Goal: Task Accomplishment & Management: Manage account settings

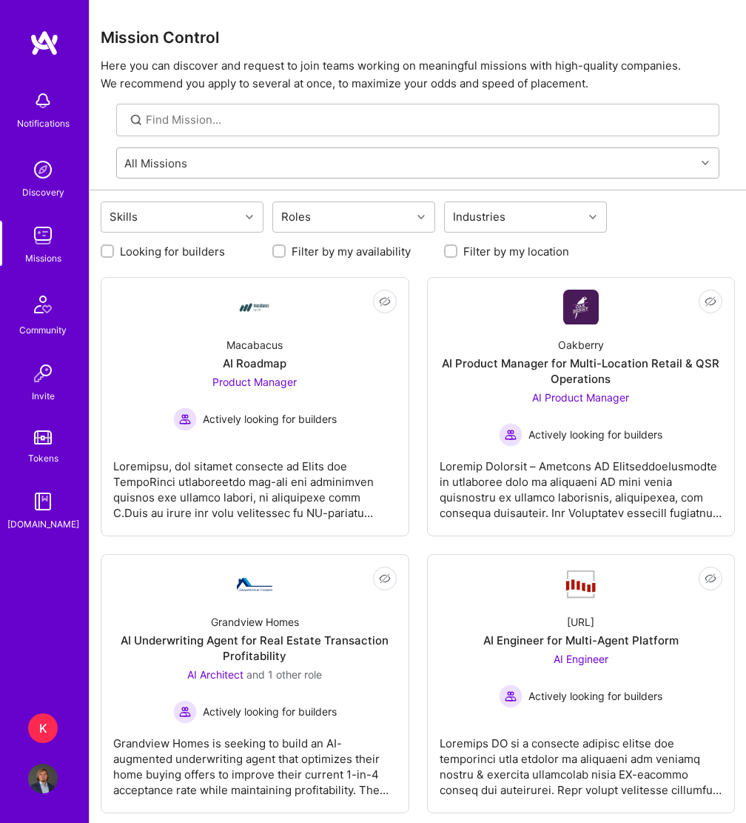
click at [273, 158] on div "All Missions" at bounding box center [406, 163] width 579 height 30
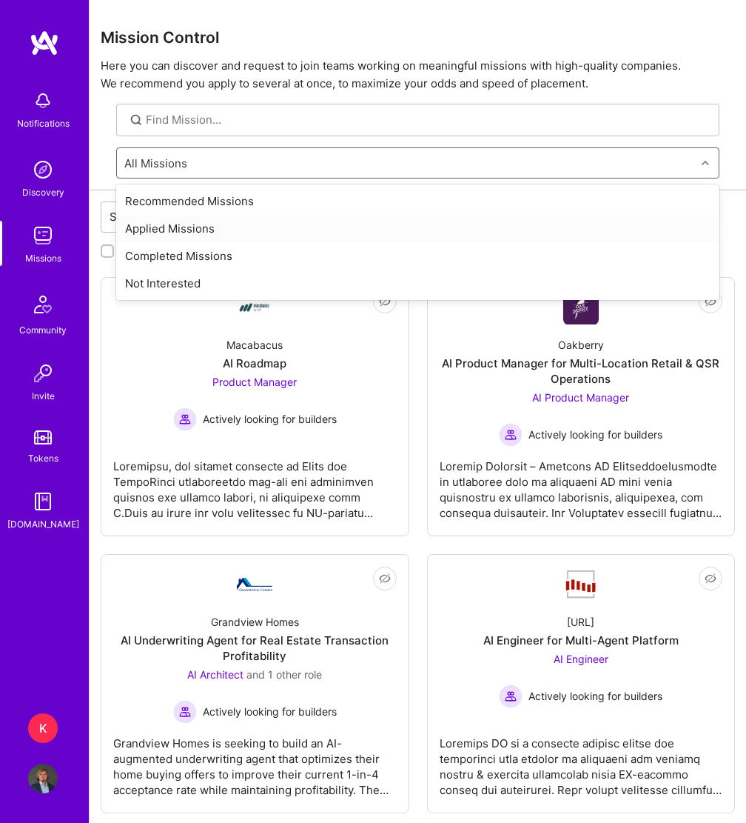
click at [198, 231] on div "Applied Missions" at bounding box center [417, 228] width 603 height 27
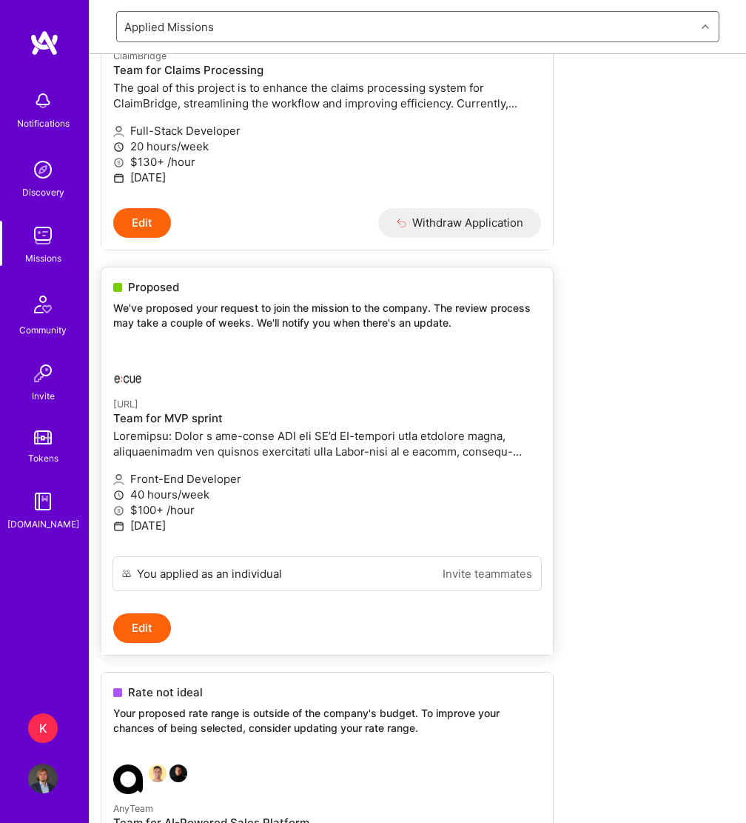
scroll to position [148, 0]
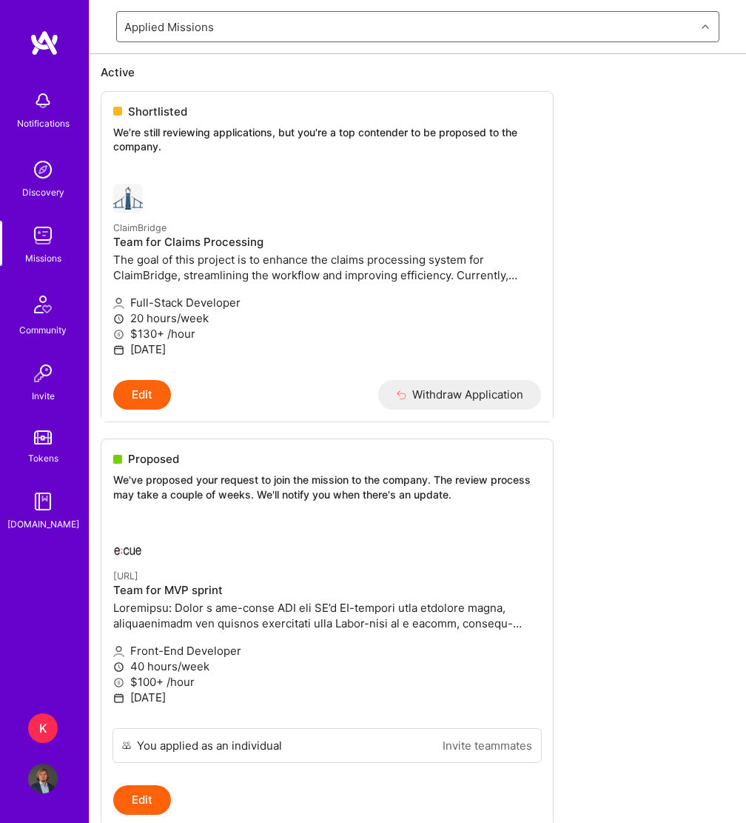
click at [54, 238] on img at bounding box center [43, 236] width 30 height 30
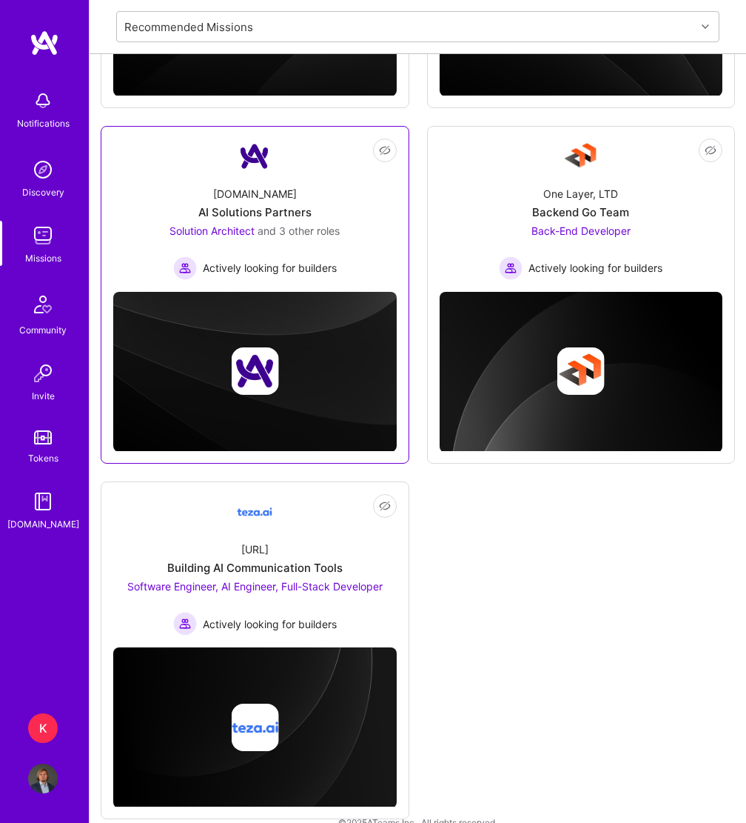
scroll to position [500, 0]
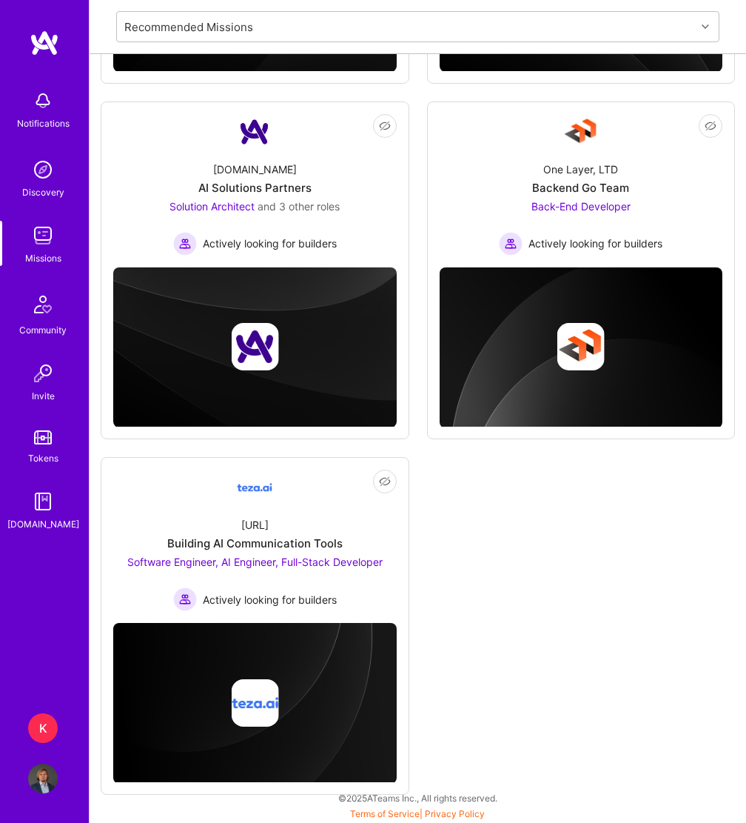
click at [41, 722] on div "K" at bounding box center [43, 728] width 30 height 30
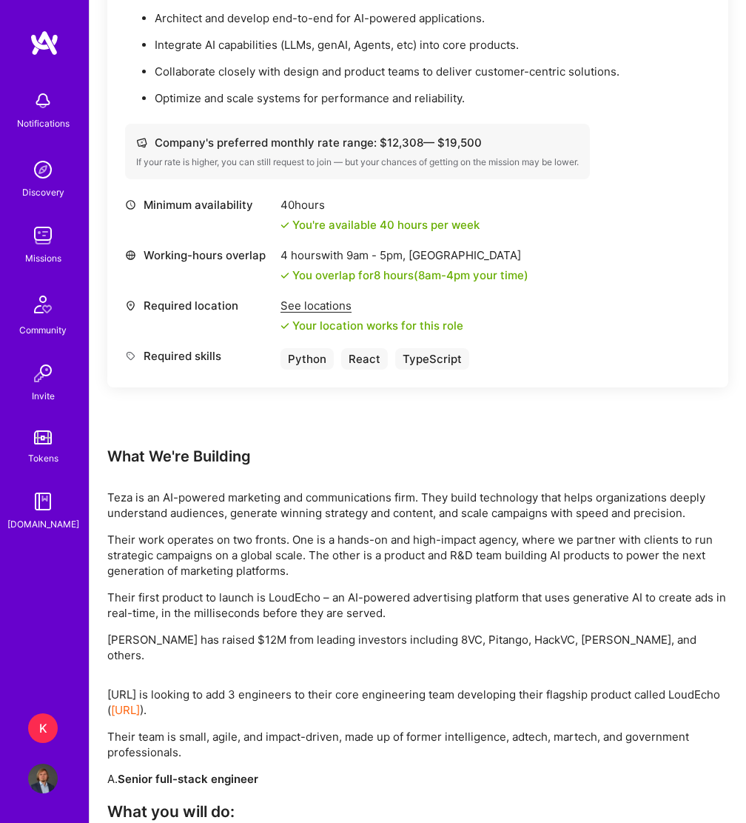
scroll to position [1628, 0]
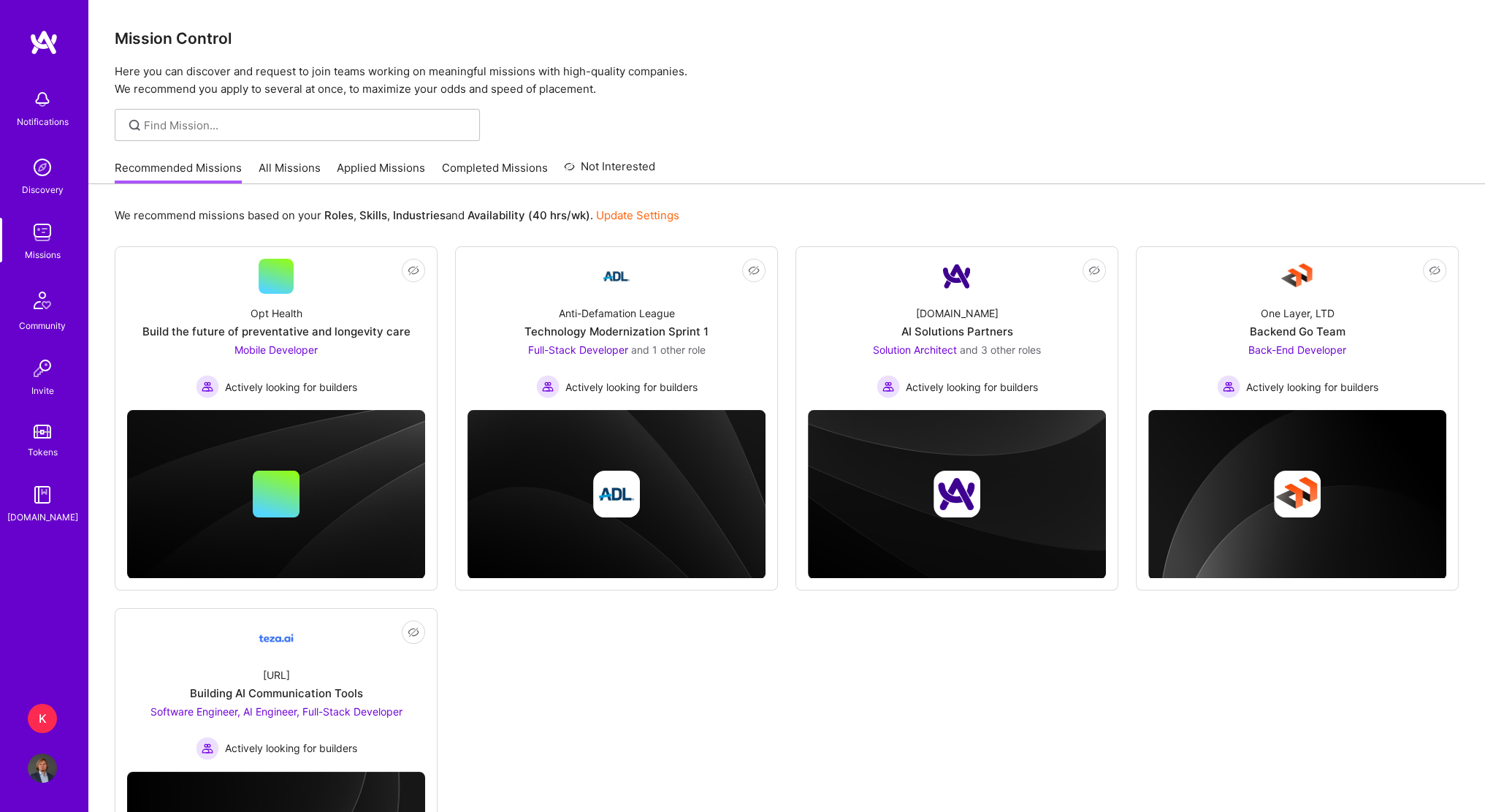
click at [45, 718] on div "K" at bounding box center [42, 718] width 30 height 30
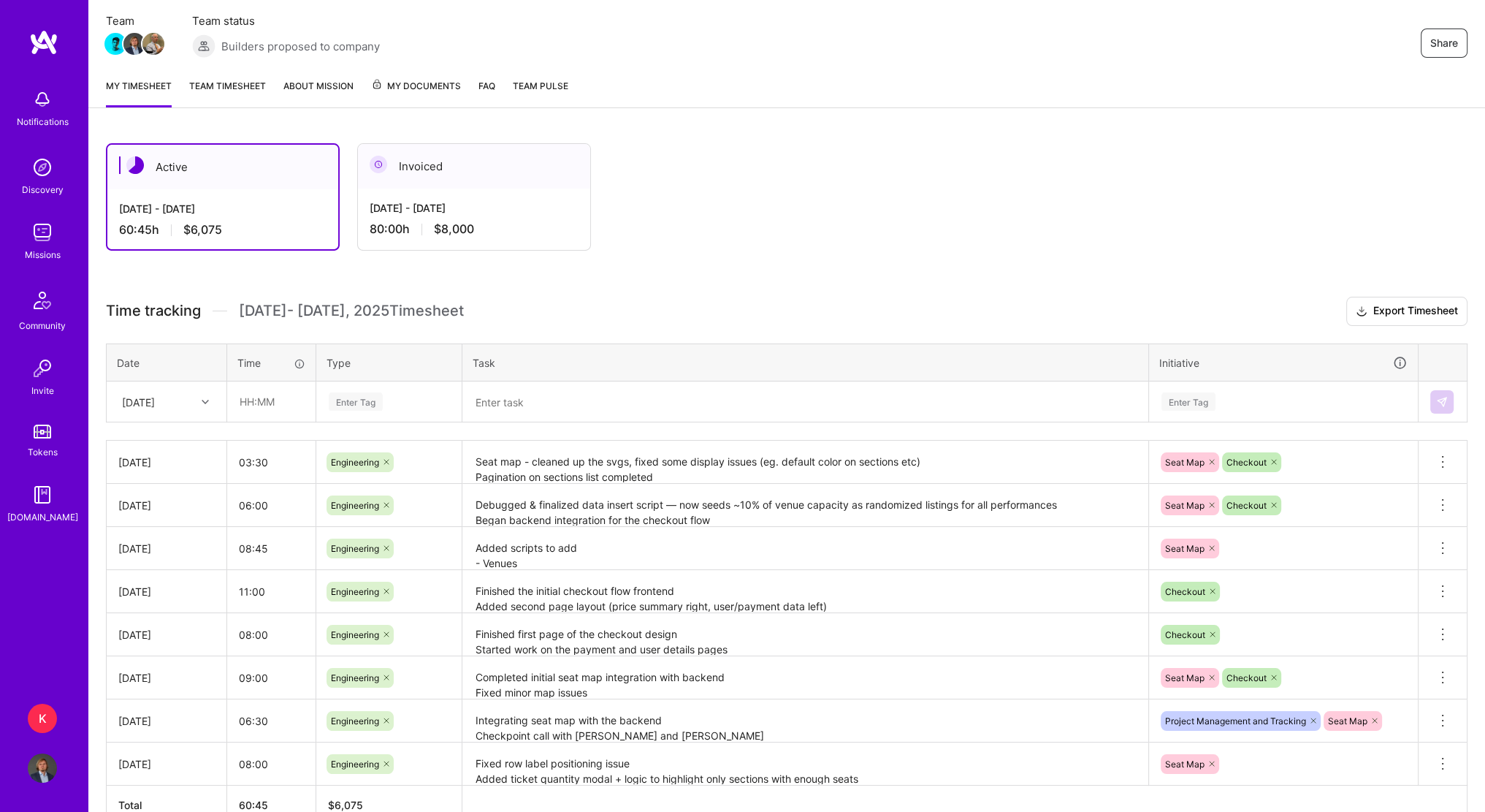
scroll to position [60, 0]
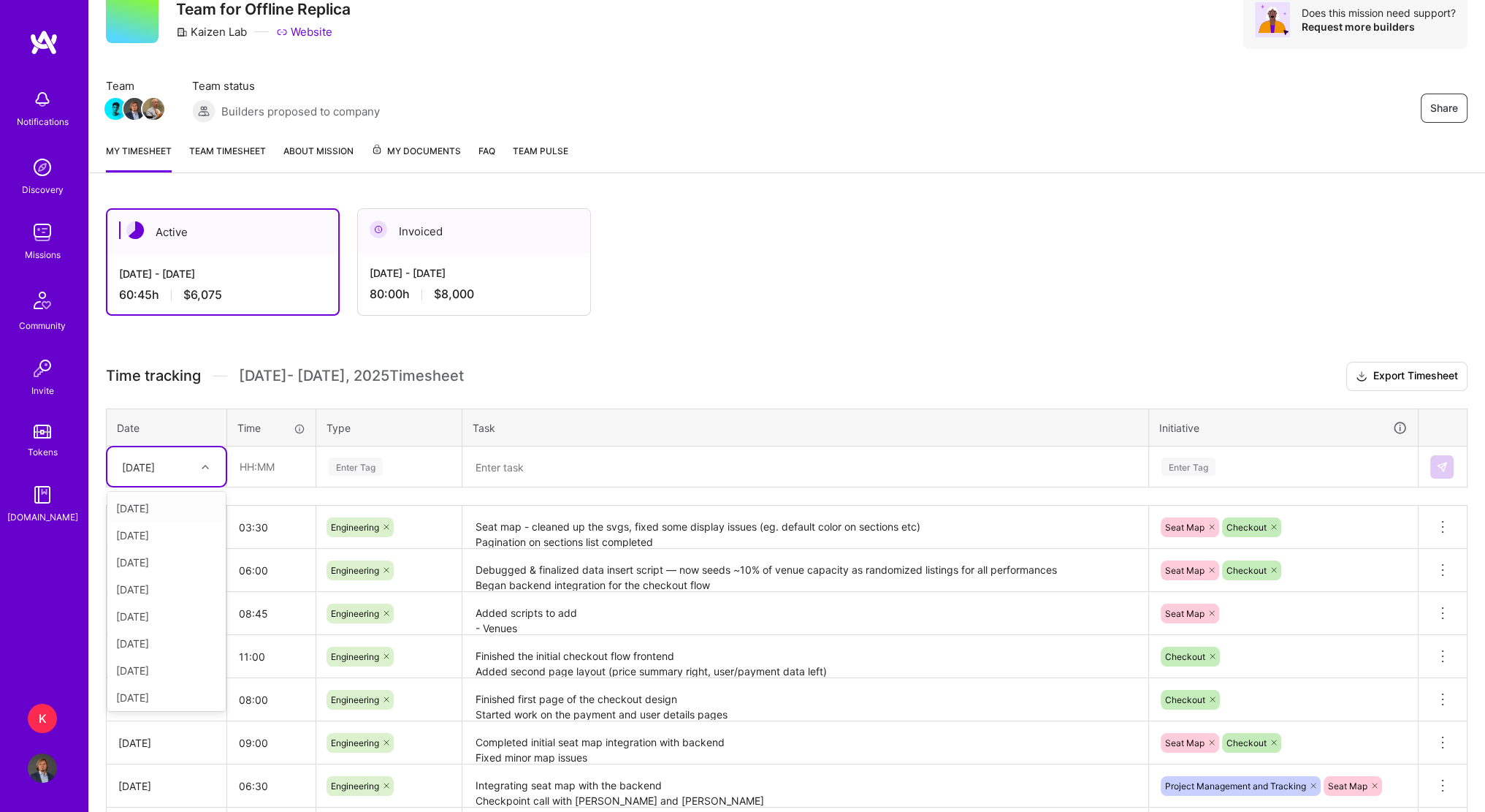
click at [197, 464] on div at bounding box center [206, 466] width 23 height 19
click at [173, 508] on div "[DATE]" at bounding box center [167, 507] width 118 height 27
click at [195, 479] on div "[DATE]" at bounding box center [167, 466] width 118 height 38
click at [172, 625] on div "[DATE]" at bounding box center [167, 624] width 118 height 27
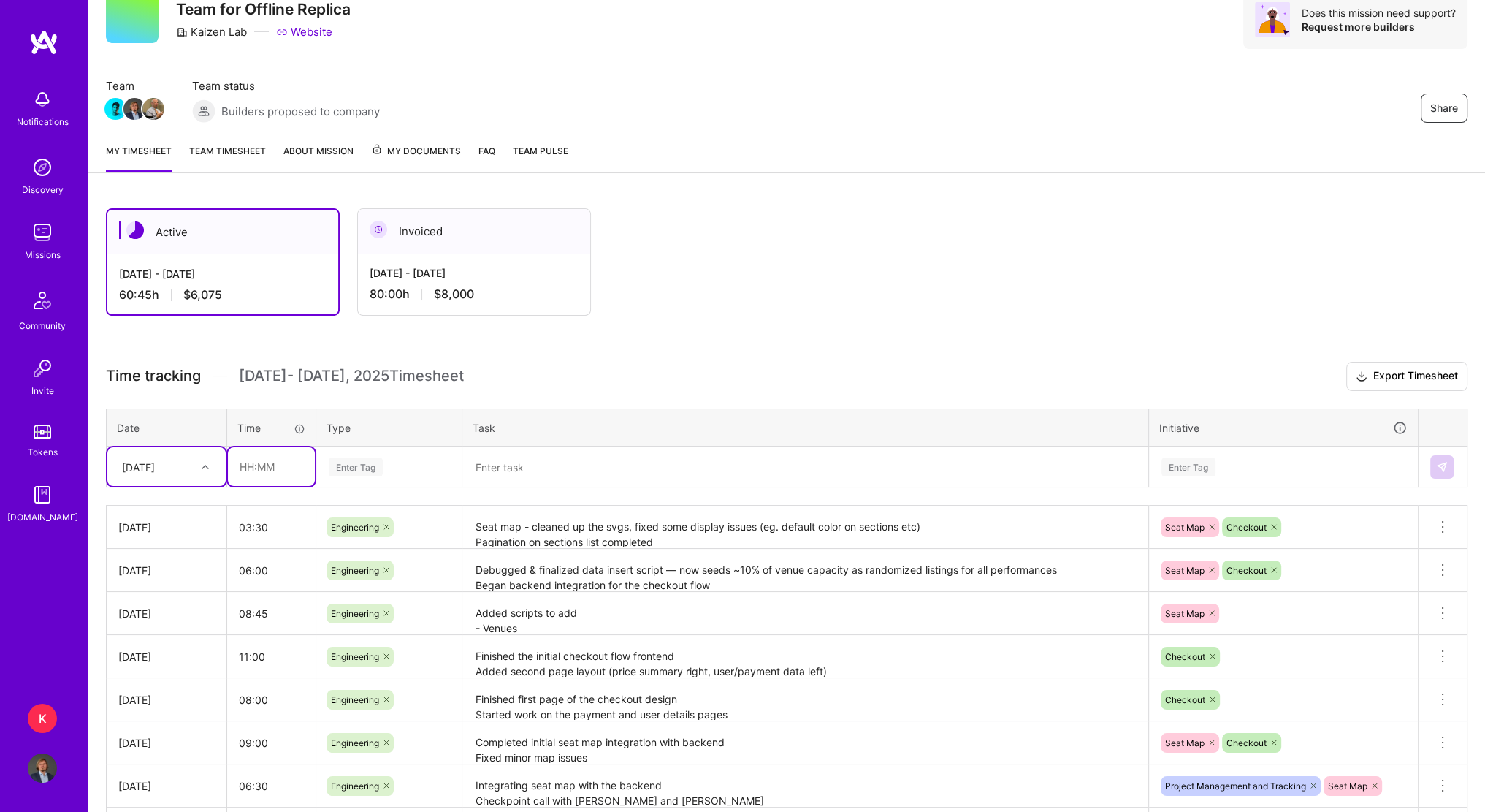
click at [249, 473] on input "text" at bounding box center [271, 466] width 87 height 38
type input "05:30"
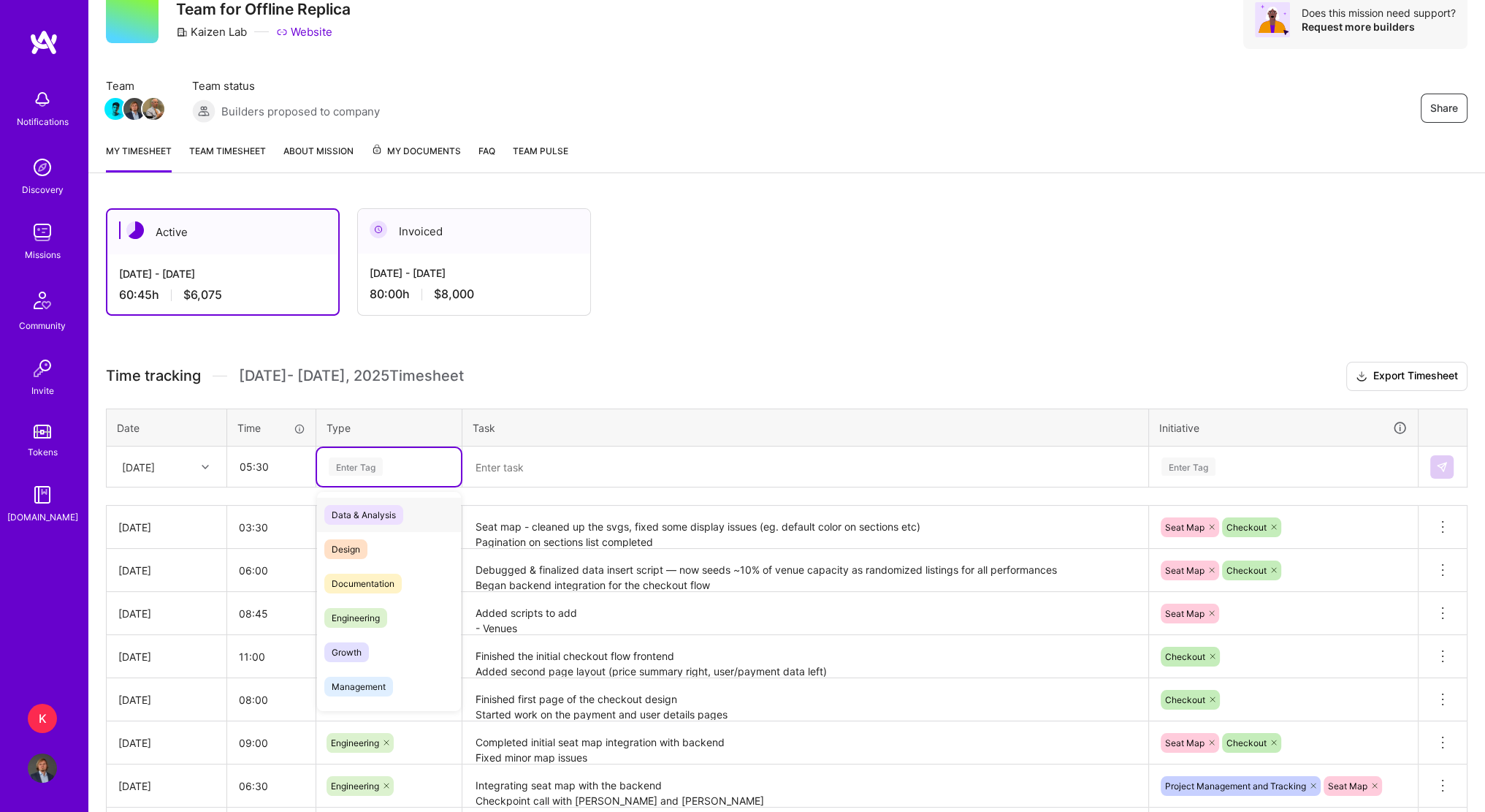
click at [347, 476] on div "Enter Tag" at bounding box center [389, 467] width 144 height 37
type input "e"
click at [356, 576] on span "Engineering" at bounding box center [356, 583] width 63 height 20
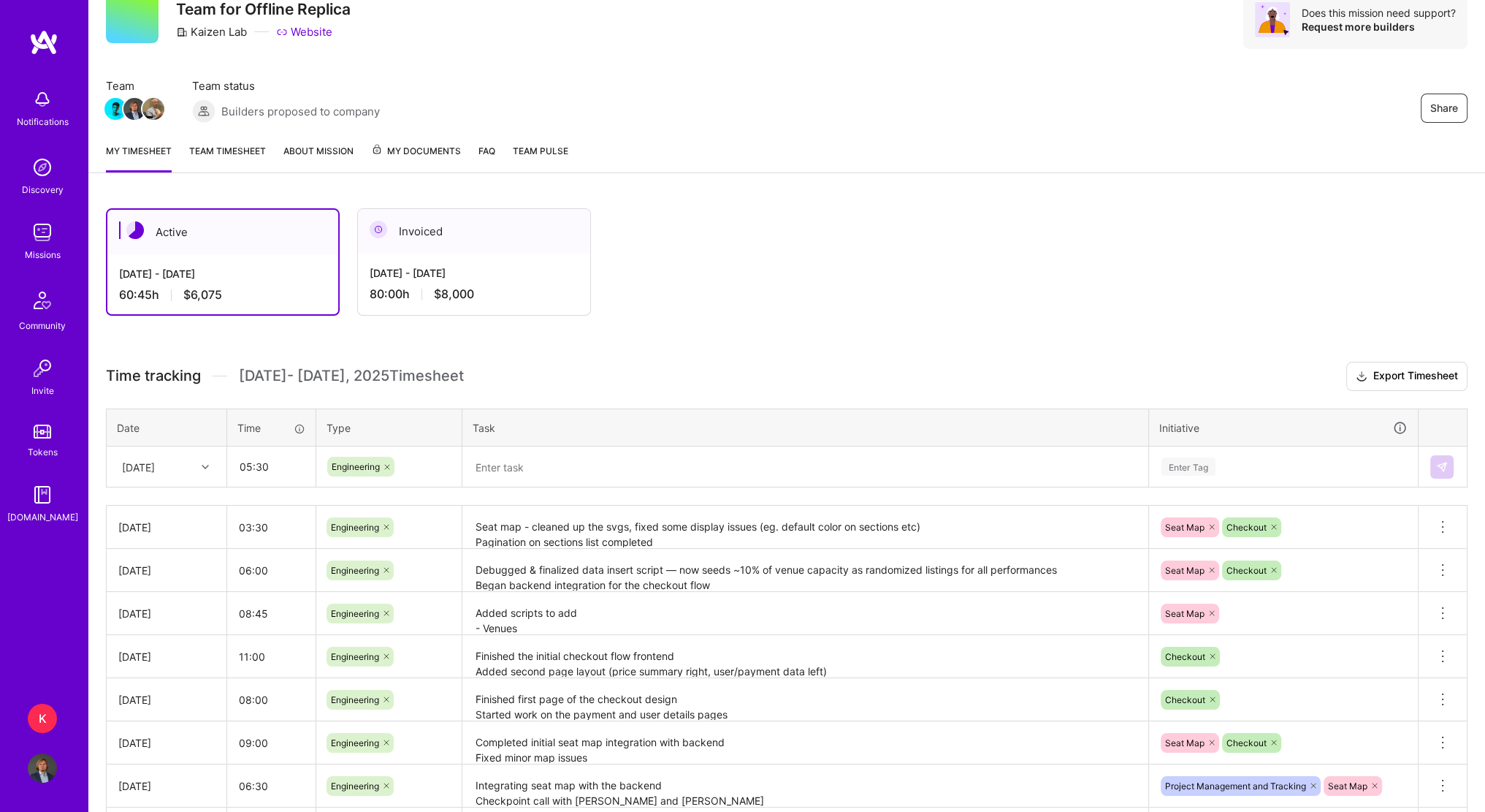
click at [770, 367] on h3 "Time tracking [DATE] - [DATE] Timesheet Export Timesheet" at bounding box center [786, 376] width 1362 height 30
click at [554, 463] on textarea at bounding box center [805, 467] width 683 height 37
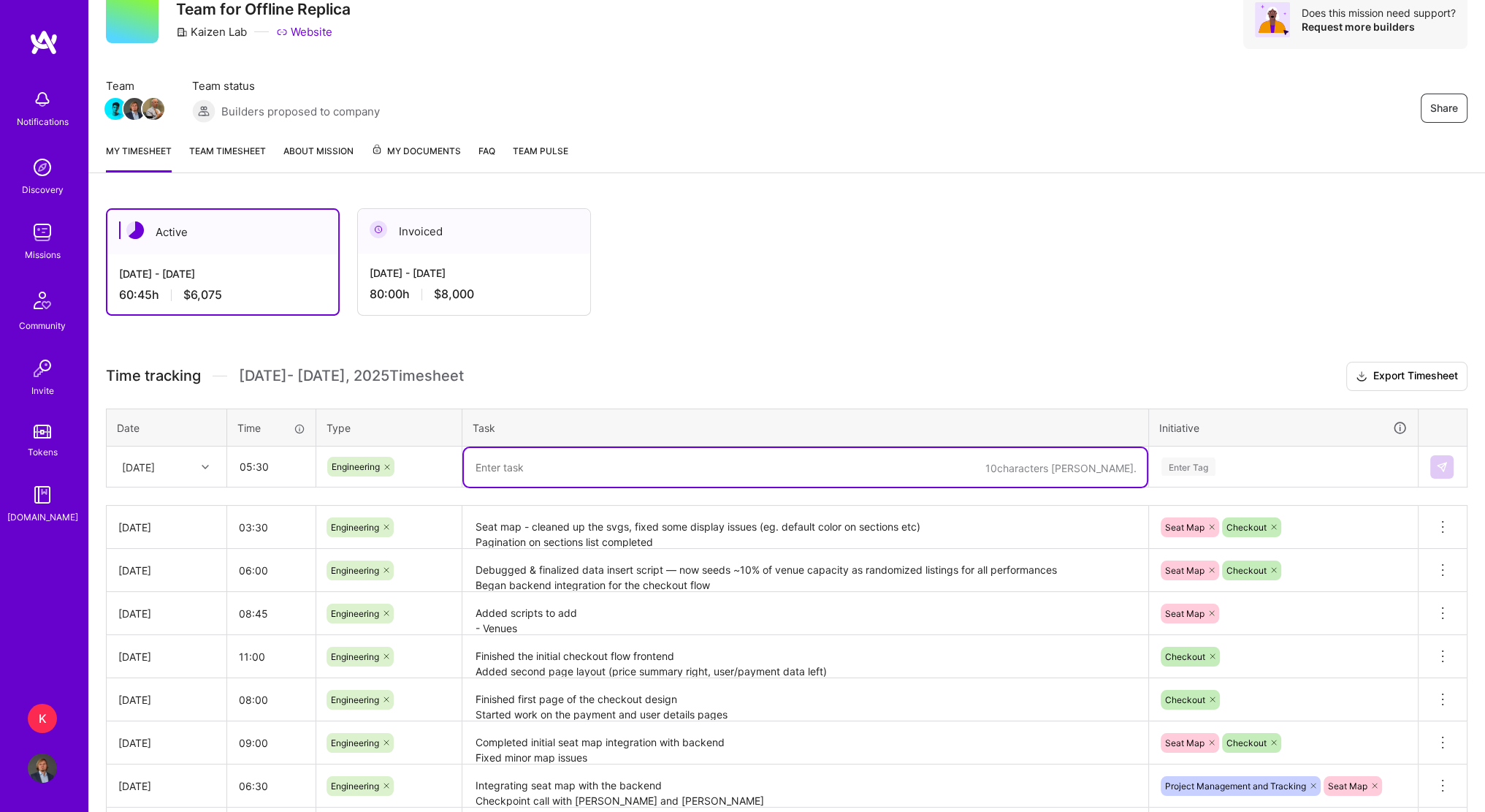
paste textarea "Added start modal to checkout flow. Integrated order creation, data fetching & …"
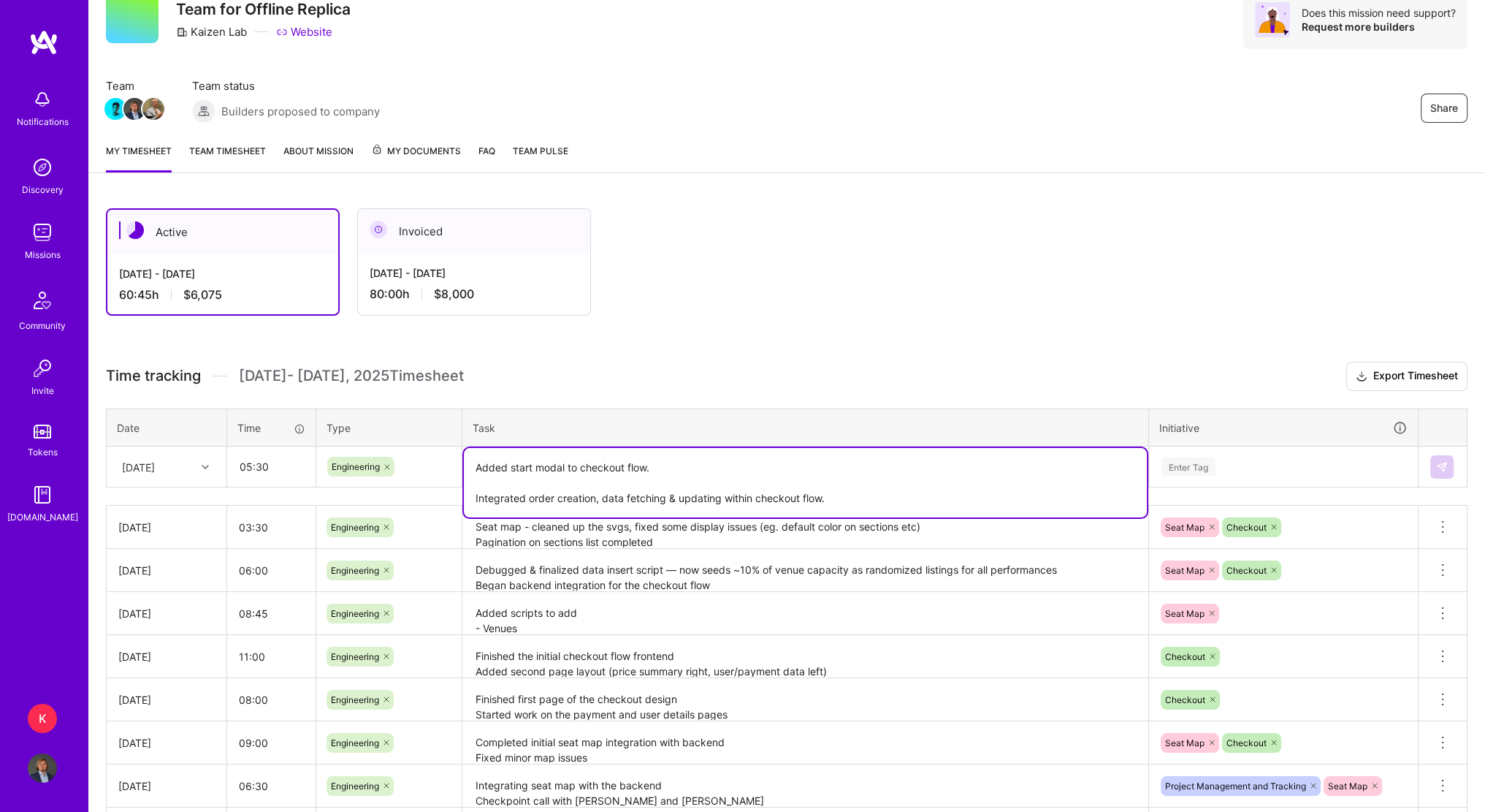
click at [553, 474] on textarea "Added start modal to checkout flow. Integrated order creation, data fetching & …" at bounding box center [805, 482] width 683 height 69
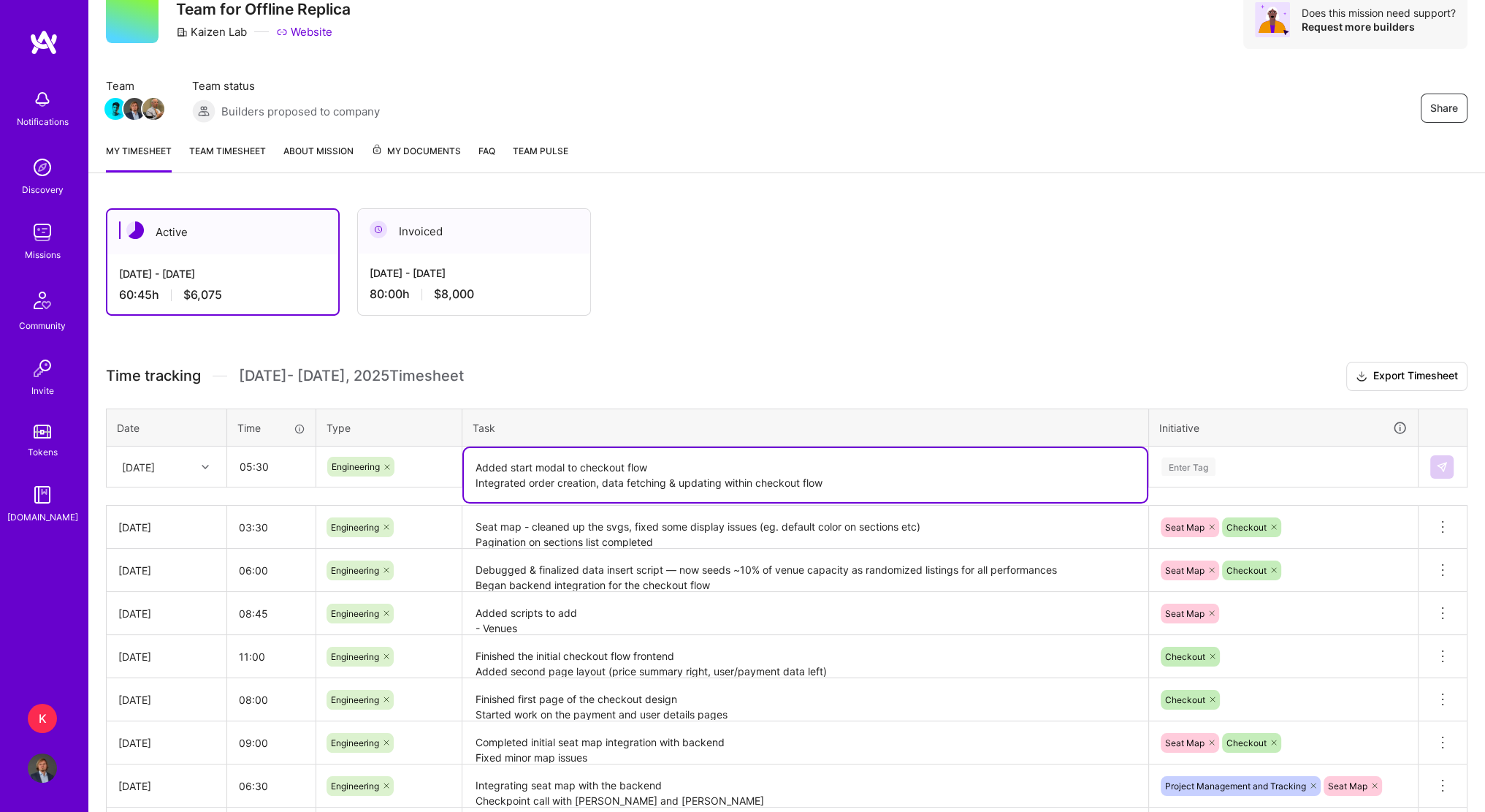
type textarea "Added start modal to checkout flow Integrated order creation, data fetching & u…"
click at [1198, 463] on div "Enter Tag" at bounding box center [1188, 466] width 54 height 23
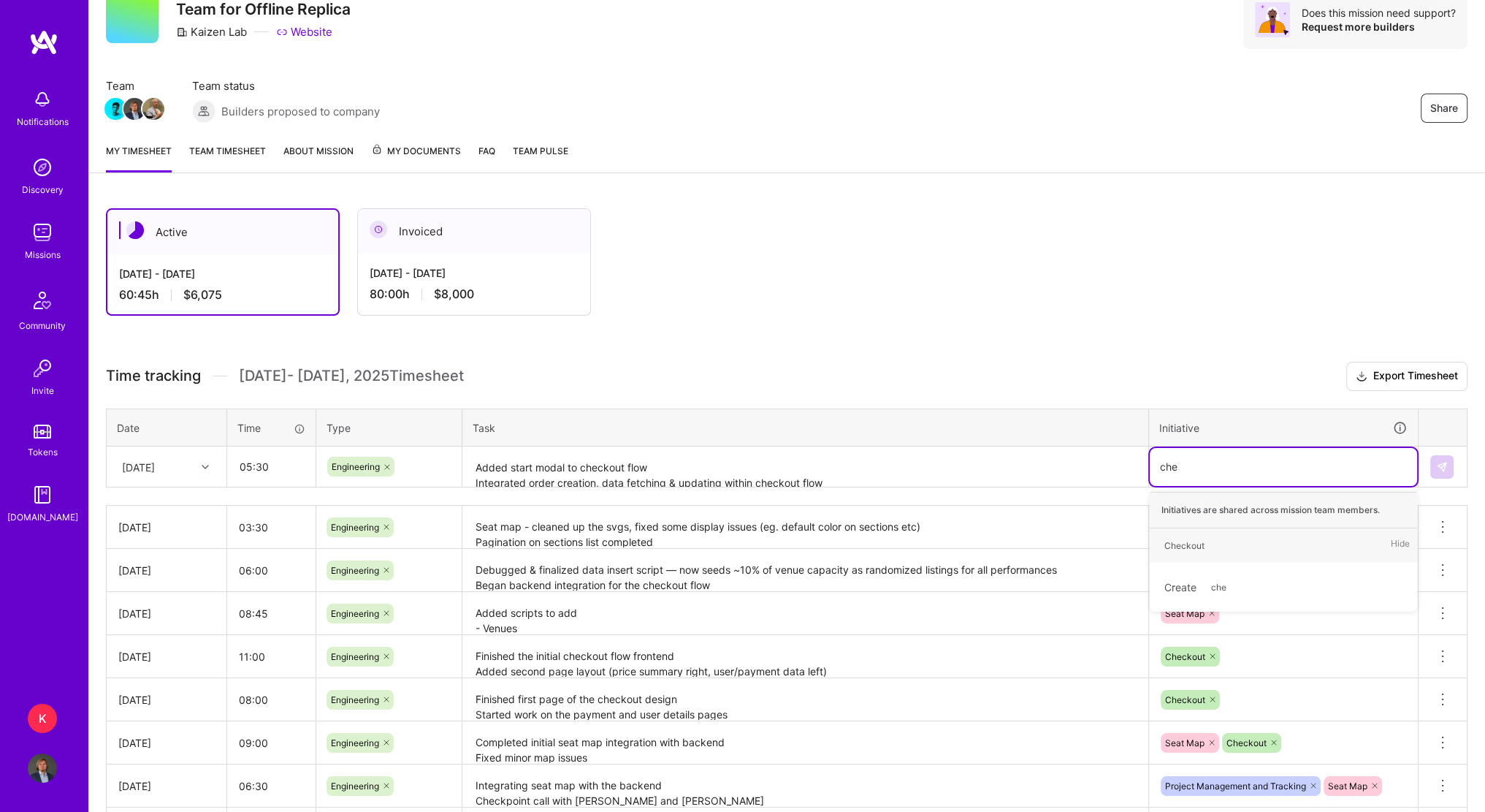
type input "chec"
click at [1223, 541] on div "Checkout Hide" at bounding box center [1283, 545] width 267 height 35
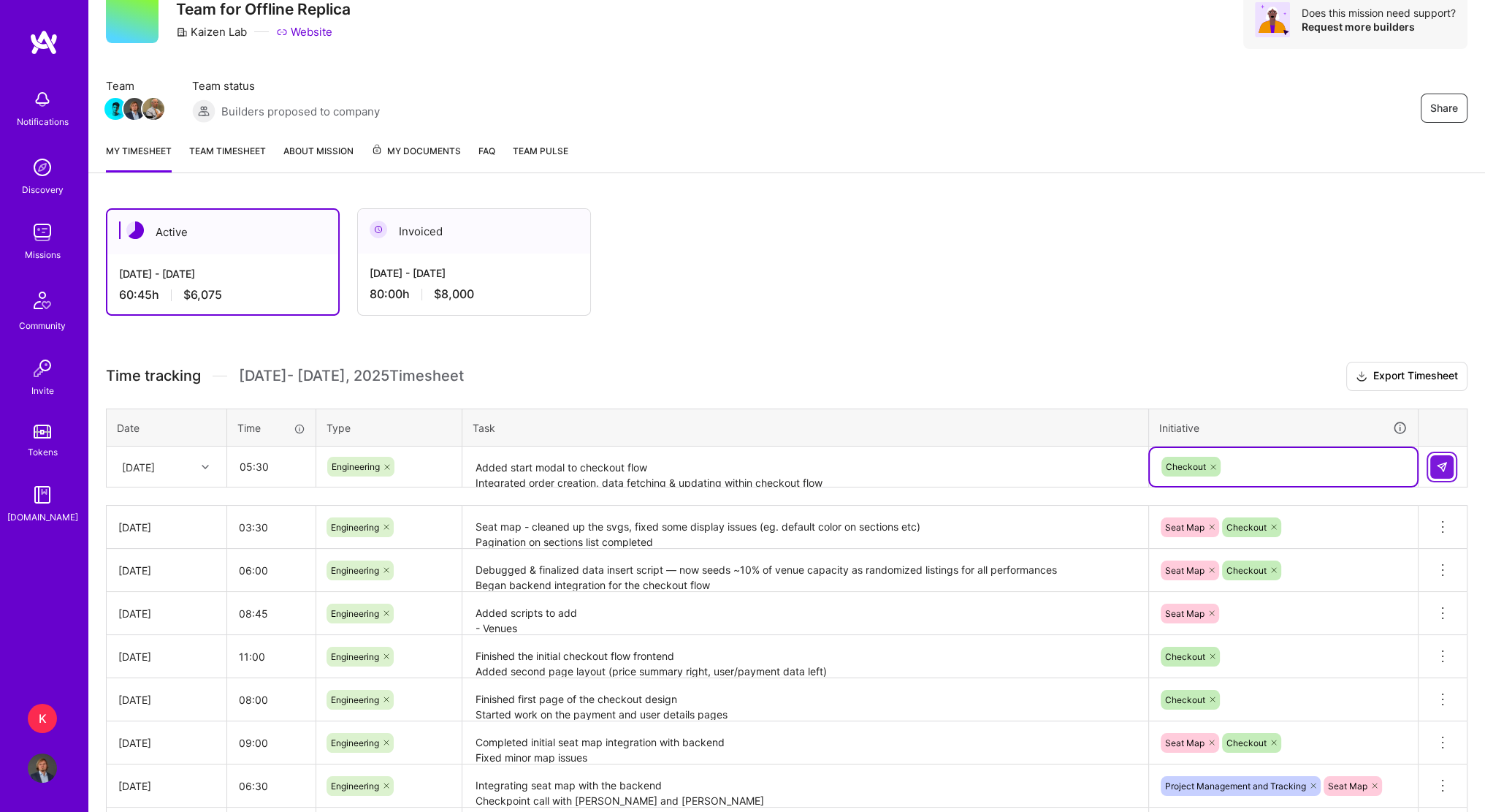
click at [1441, 461] on img at bounding box center [1443, 467] width 12 height 12
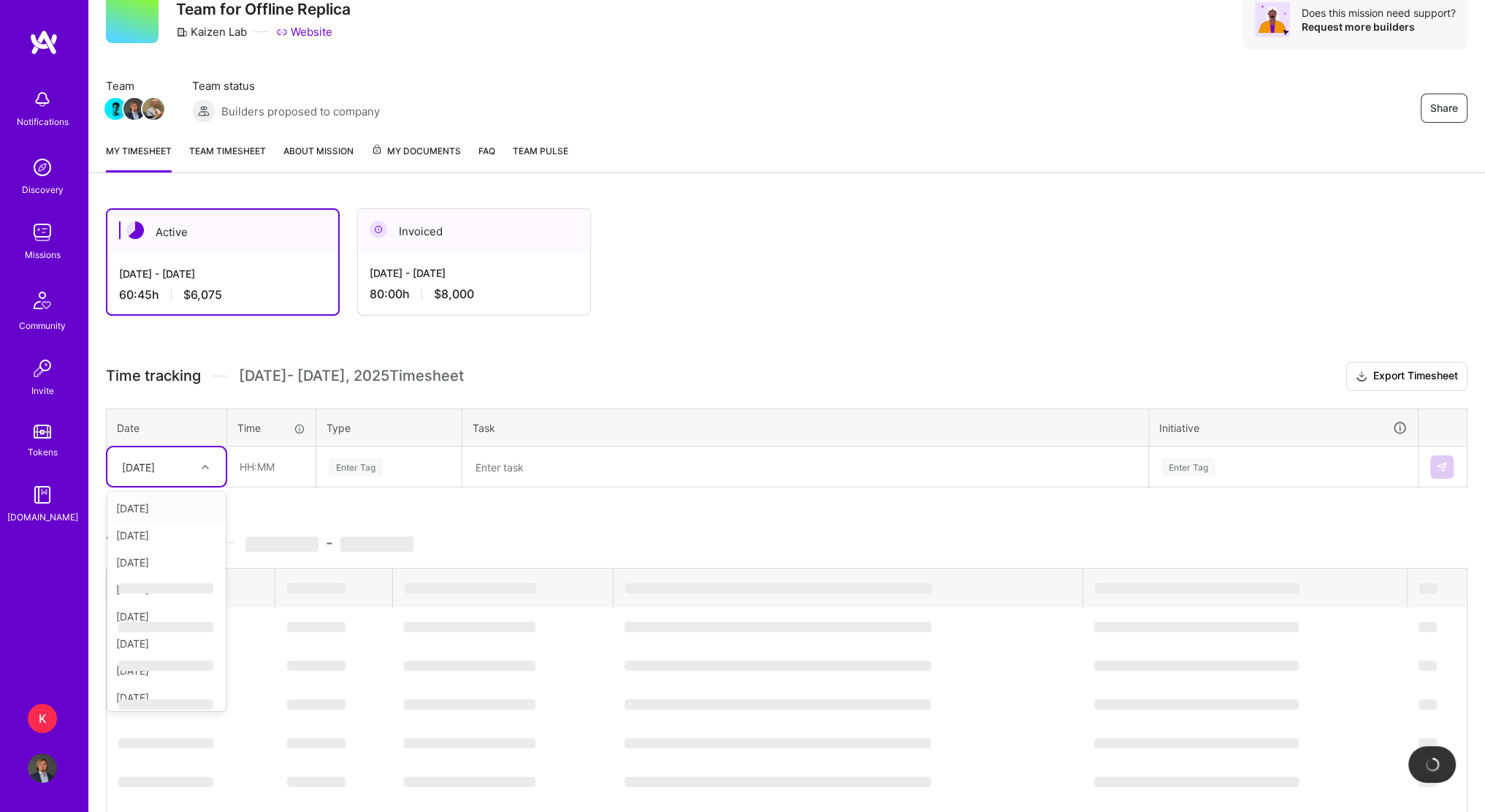
click at [197, 469] on div at bounding box center [206, 466] width 23 height 19
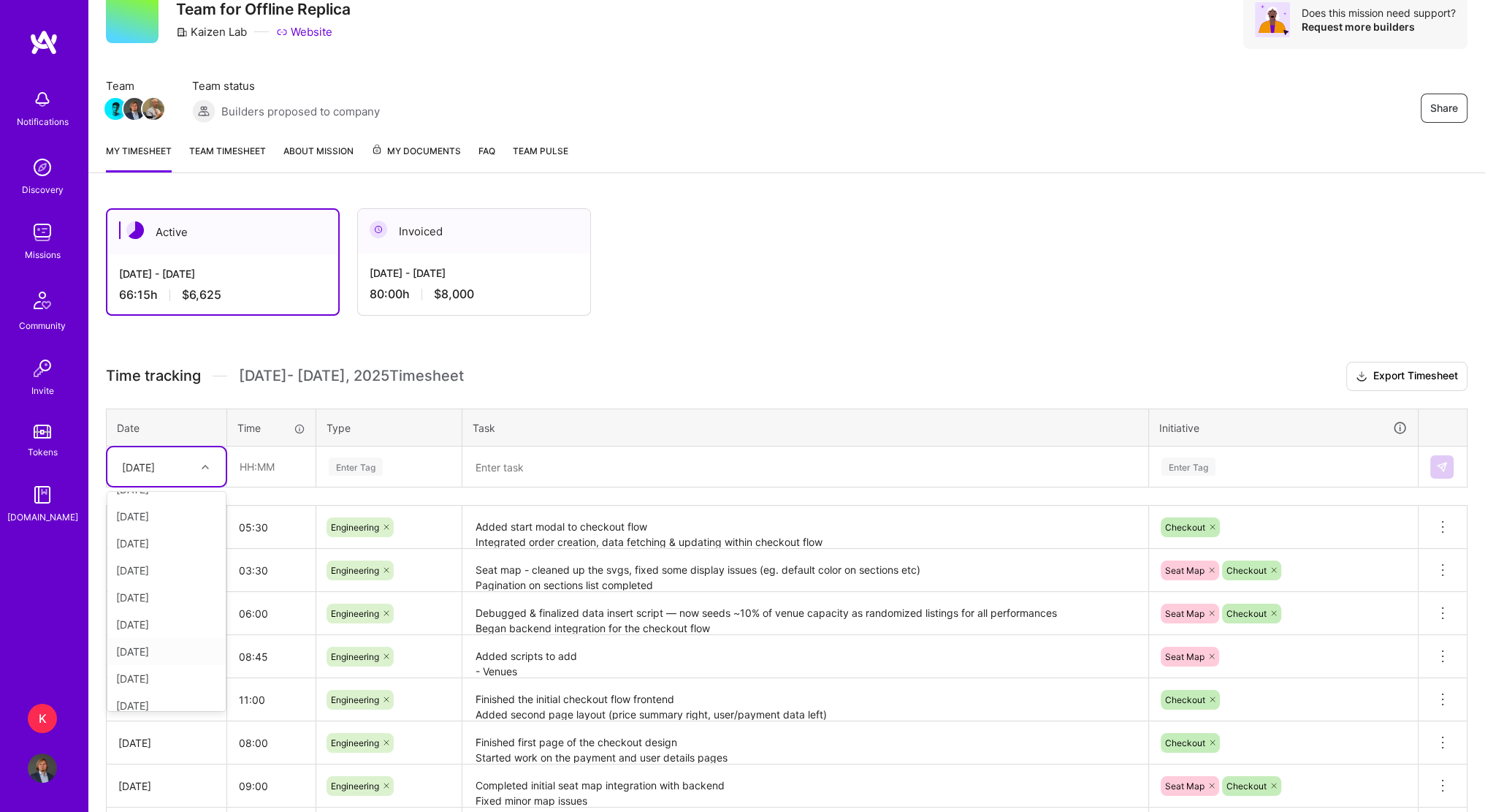
click at [173, 655] on div "[DATE]" at bounding box center [167, 650] width 118 height 27
drag, startPoint x: 252, startPoint y: 465, endPoint x: 265, endPoint y: 462, distance: 13.3
click at [252, 465] on input "text" at bounding box center [271, 466] width 87 height 38
type input "05:30"
click at [368, 460] on div "Enter Tag" at bounding box center [355, 466] width 54 height 23
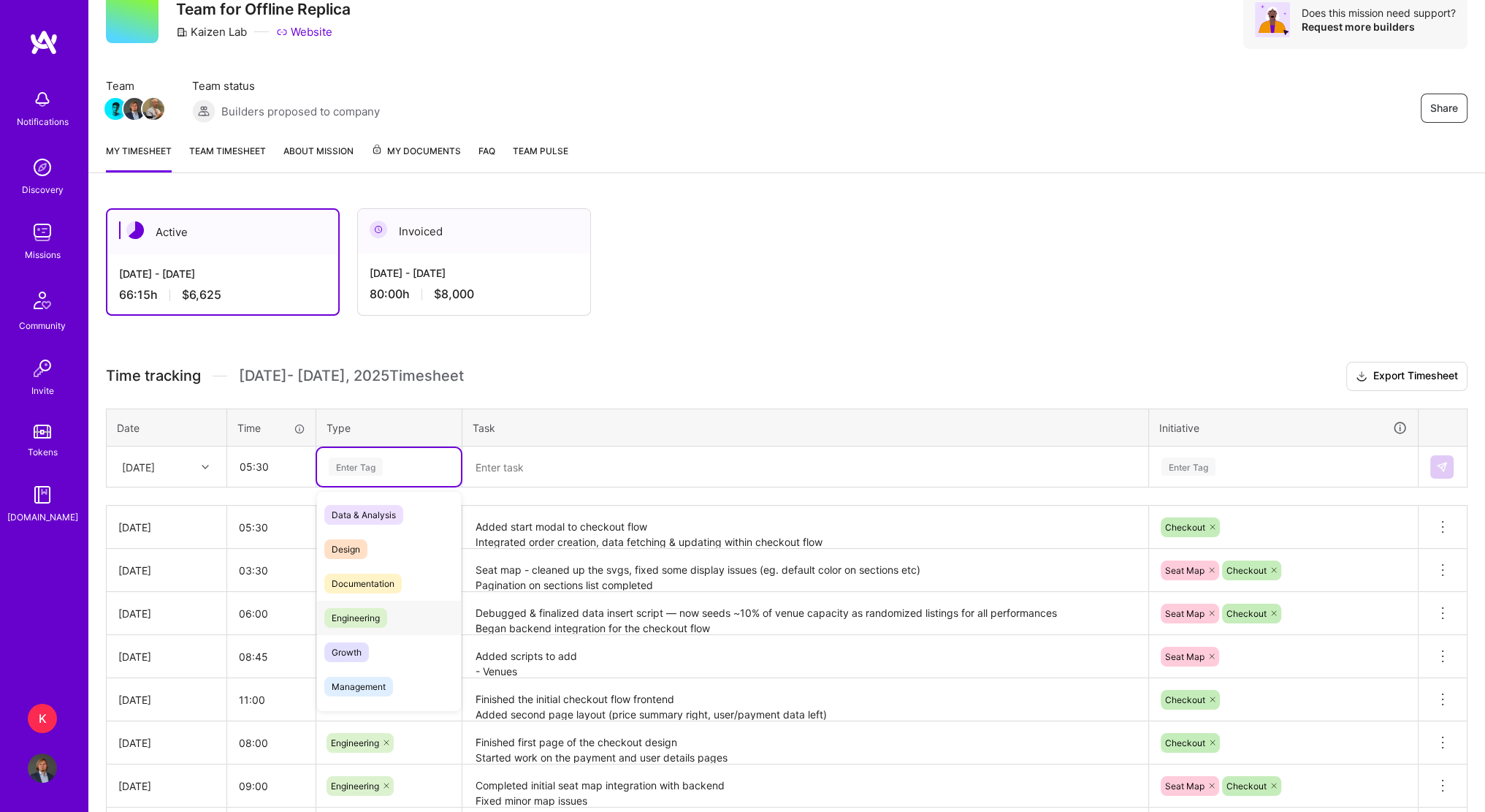
drag, startPoint x: 360, startPoint y: 607, endPoint x: 421, endPoint y: 561, distance: 76.4
click at [360, 608] on span "Engineering" at bounding box center [356, 618] width 63 height 20
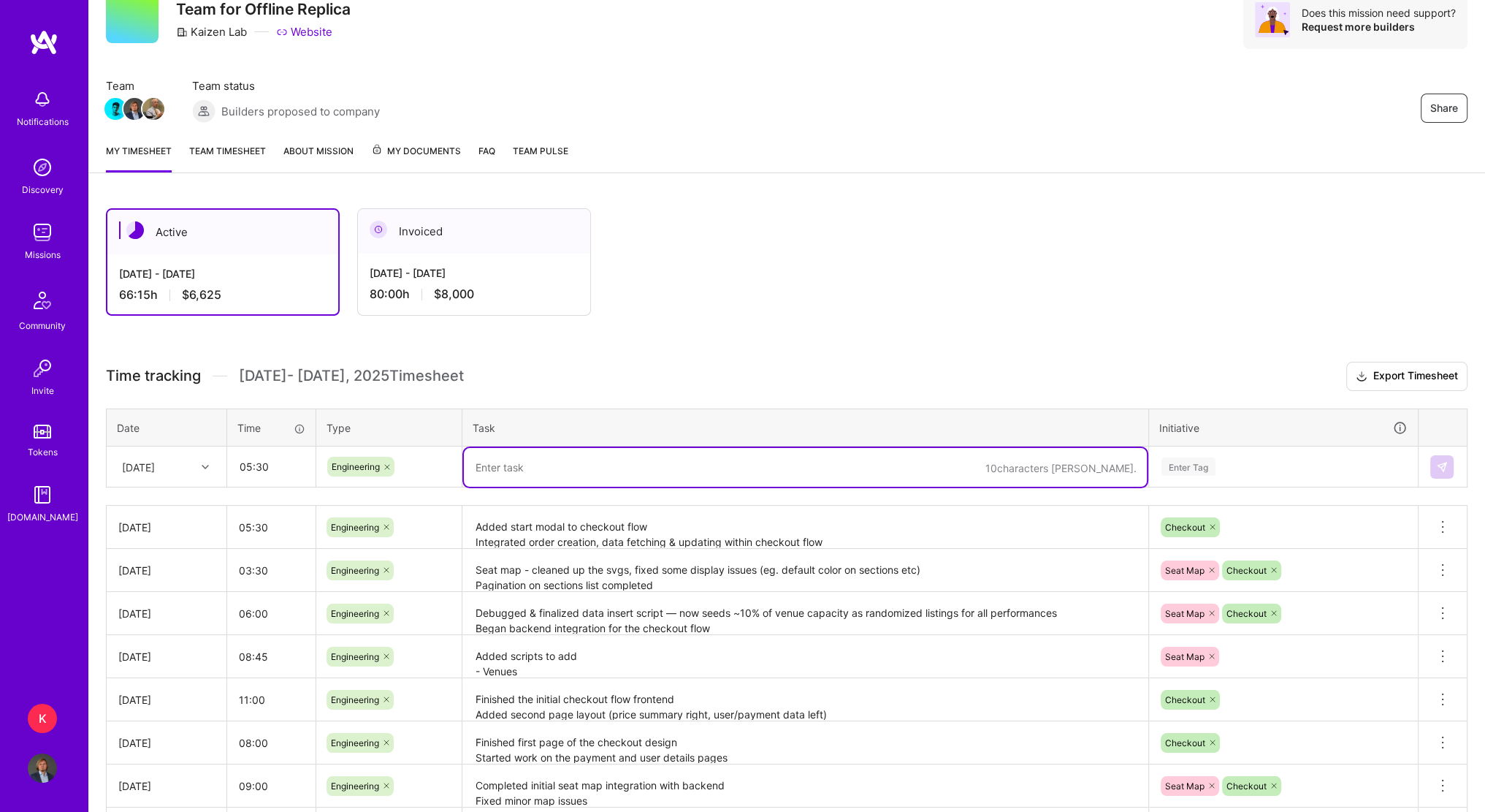
click at [538, 467] on textarea at bounding box center [805, 467] width 683 height 38
type textarea "C"
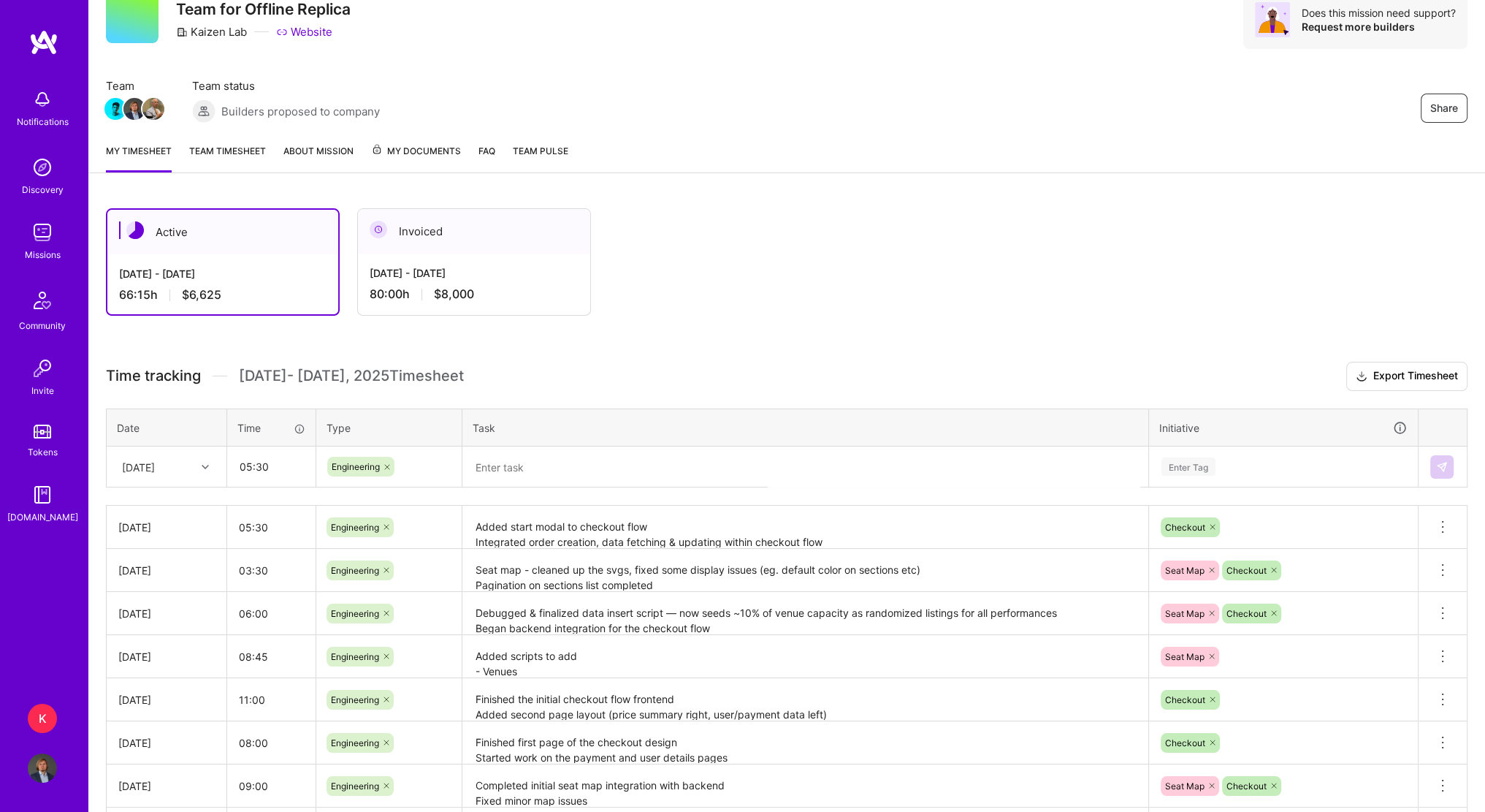
click at [657, 516] on textarea "Added start modal to checkout flow Integrated order creation, data fetching & u…" at bounding box center [805, 527] width 683 height 40
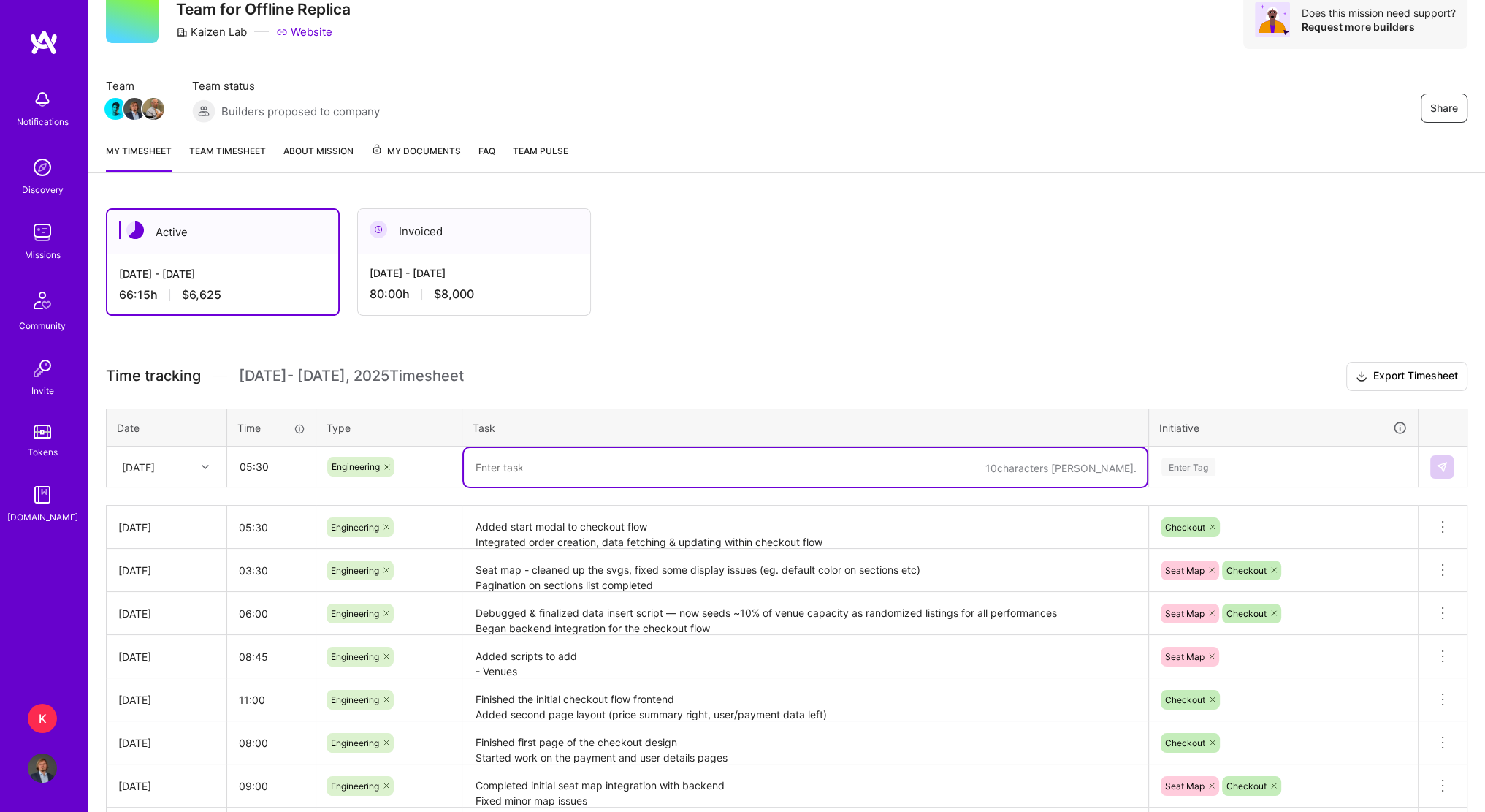
click at [582, 463] on textarea at bounding box center [805, 467] width 683 height 38
paste textarea "I worked on the checkout flow, adding missing things and fixing minor errors"
drag, startPoint x: 859, startPoint y: 467, endPoint x: 454, endPoint y: 468, distance: 405.0
click at [433, 463] on tr "[DATE] 05:30 Engineering I worked on the checkout flow, adding missing things a…" at bounding box center [786, 466] width 1361 height 40
type textarea "Checkout flow backend integration, minor fixes and missing features"
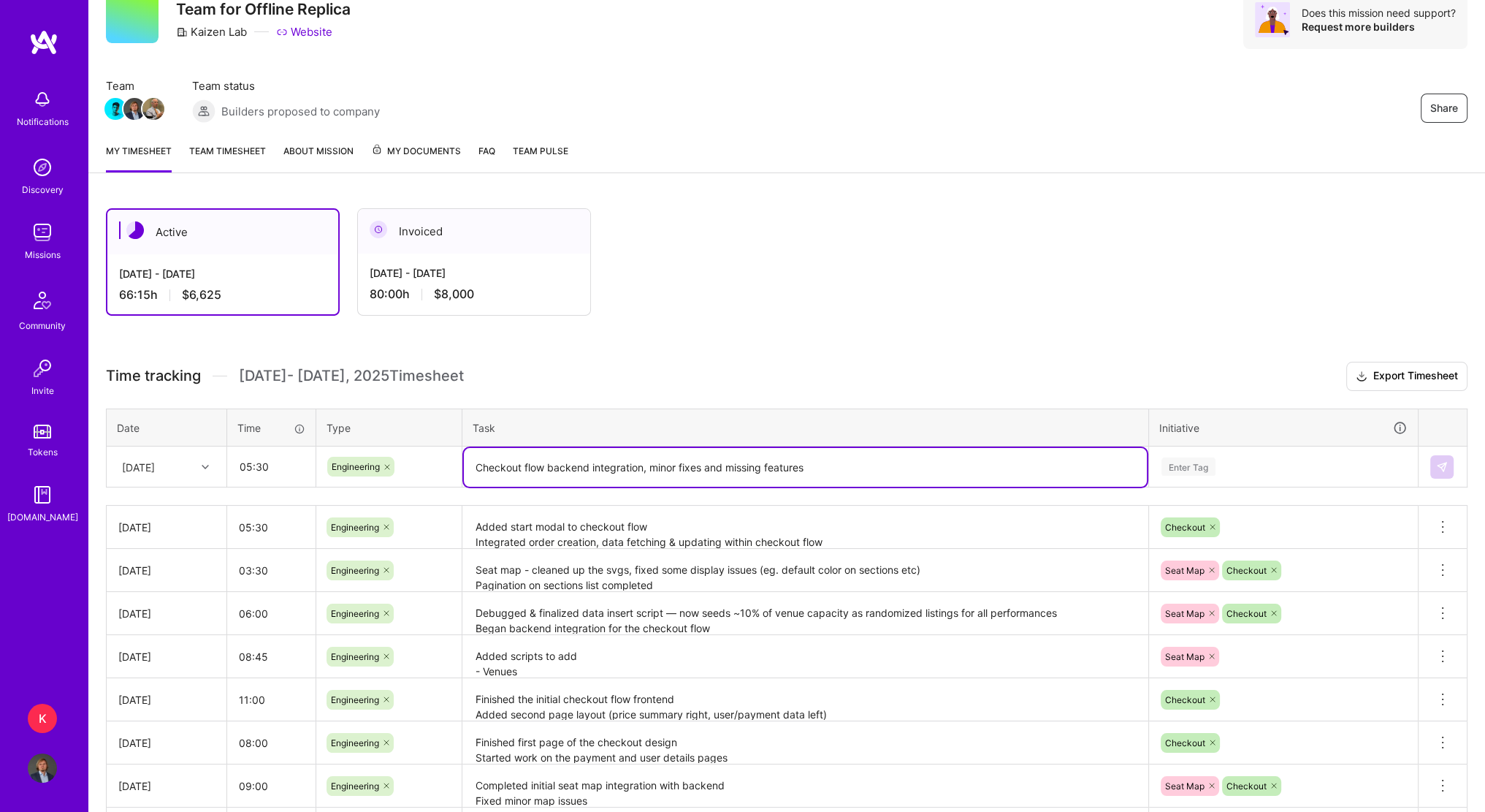
click at [1192, 467] on div "Enter Tag" at bounding box center [1188, 466] width 54 height 23
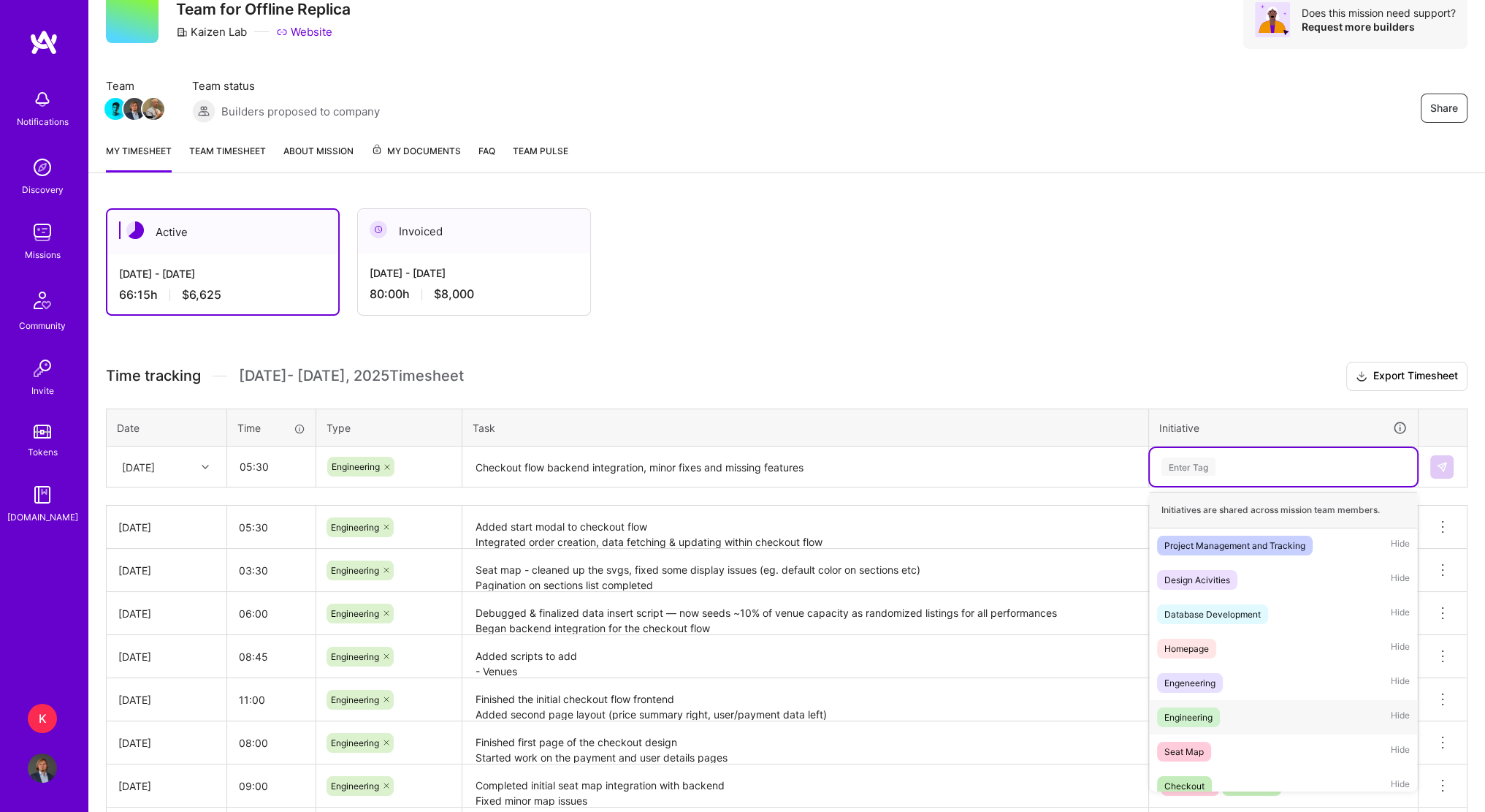
scroll to position [11, 0]
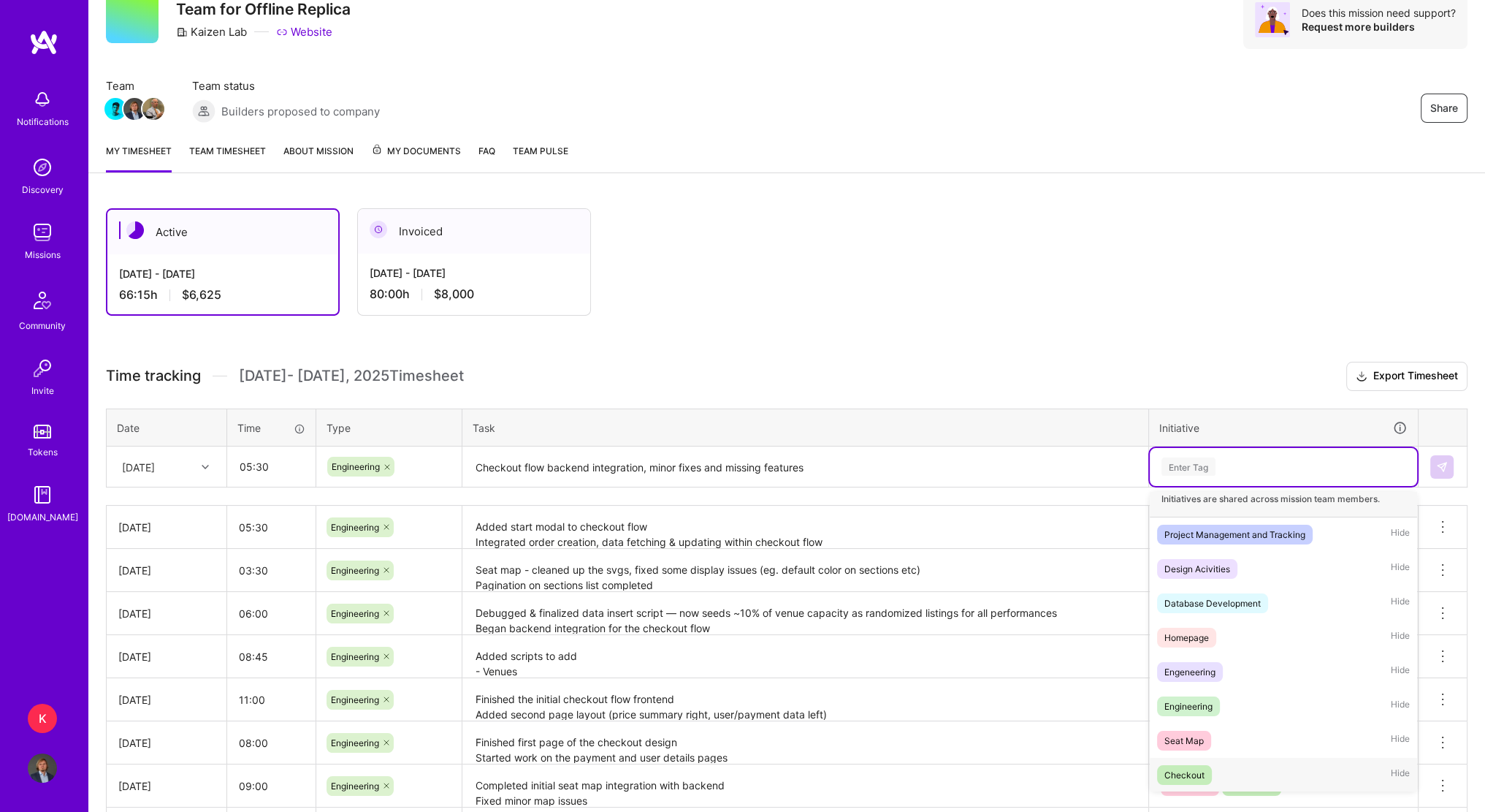
click at [1202, 767] on div "Checkout" at bounding box center [1184, 775] width 40 height 16
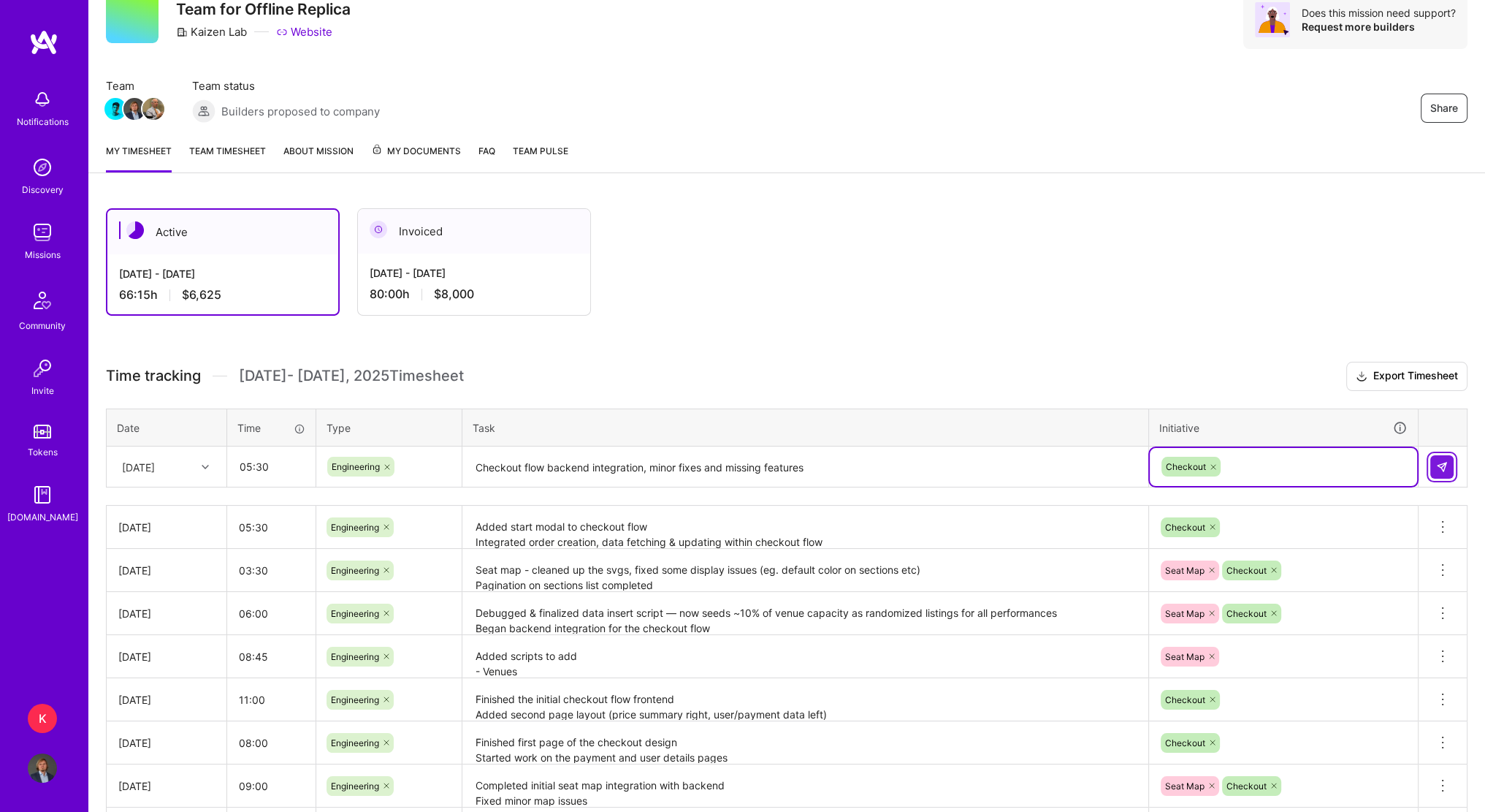
click at [1442, 471] on button at bounding box center [1443, 467] width 24 height 24
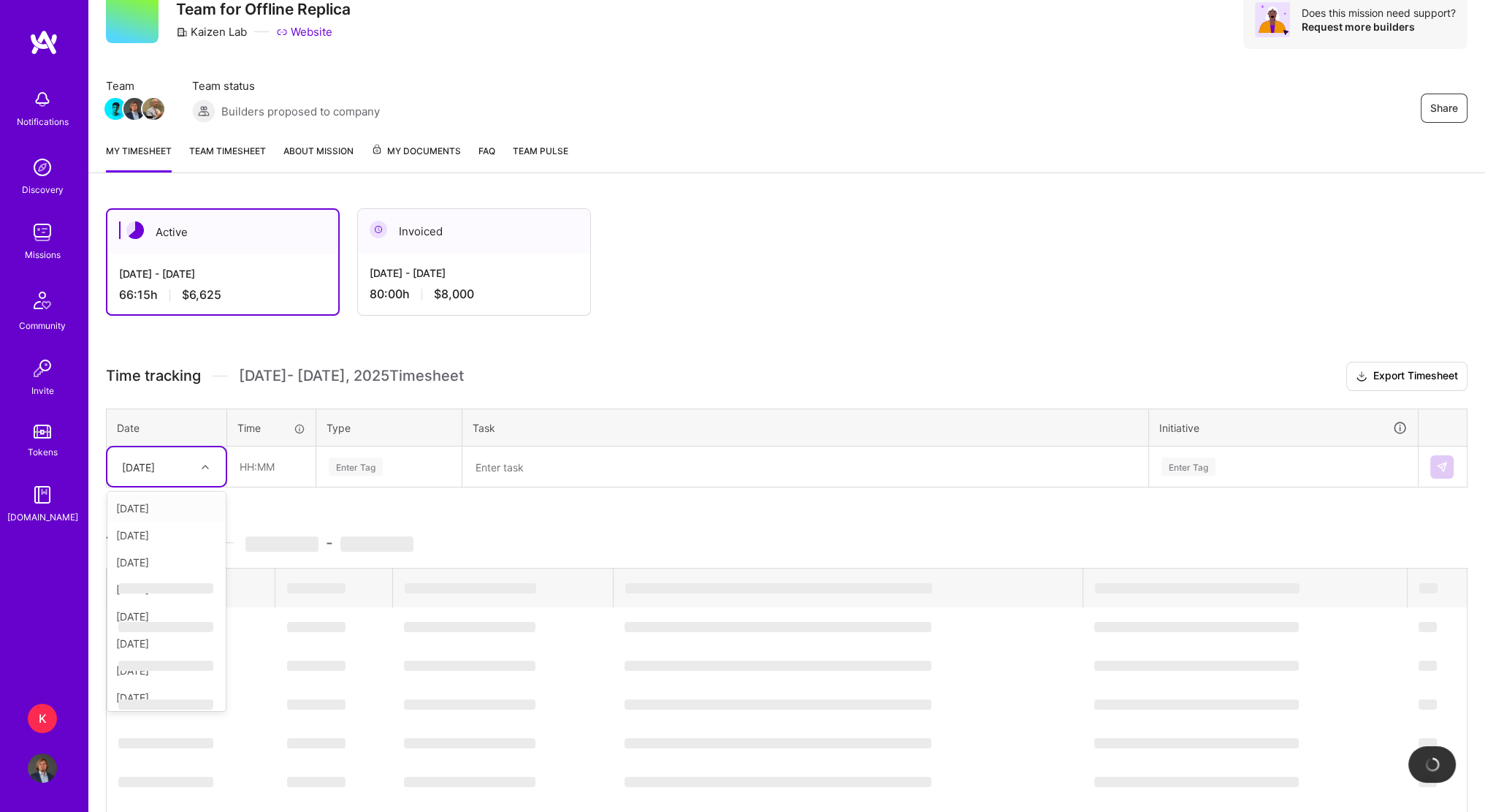
click at [155, 471] on div "[DATE]" at bounding box center [138, 467] width 33 height 16
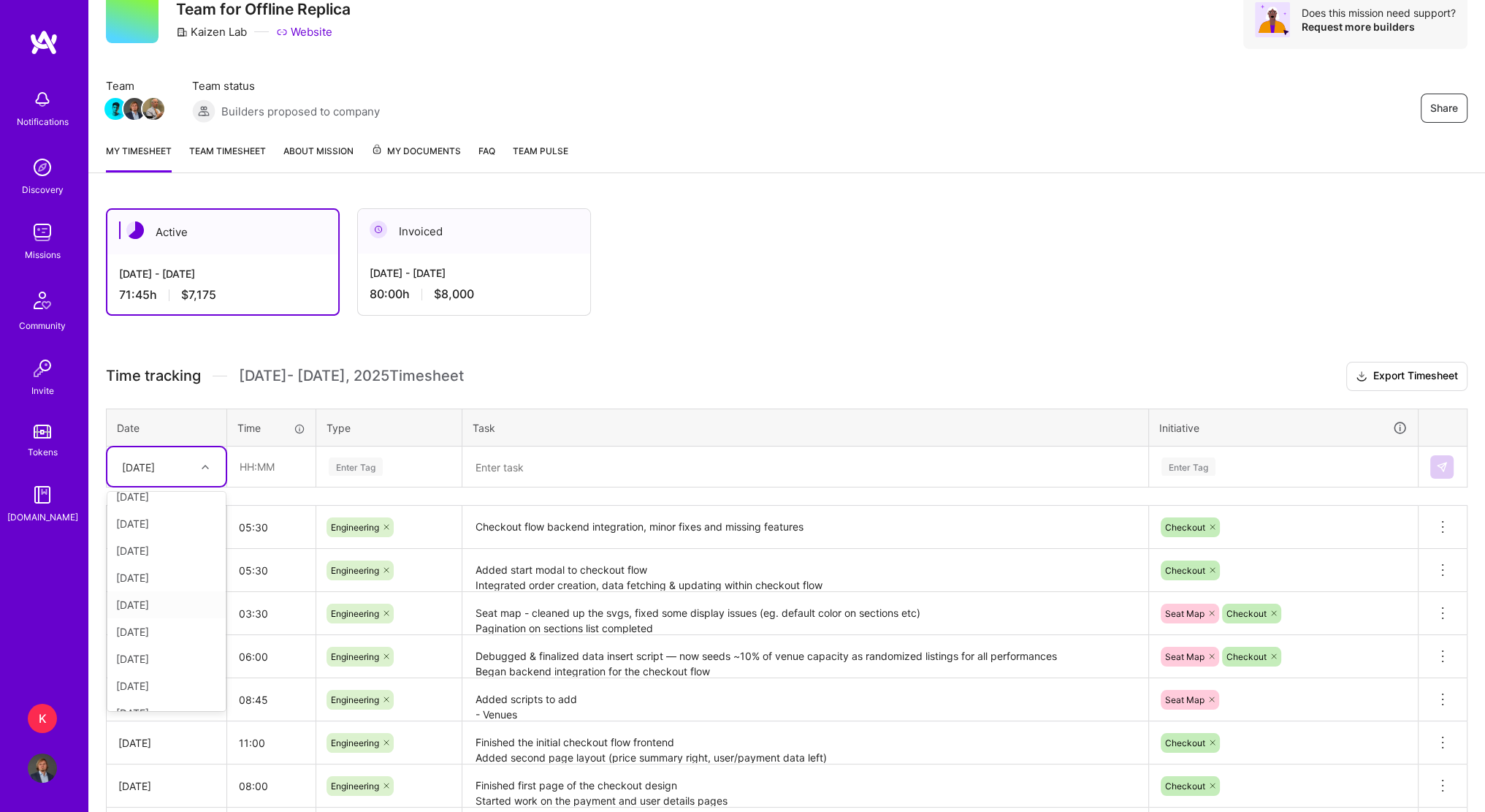
scroll to position [73, 0]
click at [152, 676] on div "[DATE]" at bounding box center [167, 678] width 118 height 27
drag, startPoint x: 248, startPoint y: 459, endPoint x: 232, endPoint y: 461, distance: 16.1
click at [248, 459] on input "text" at bounding box center [271, 466] width 87 height 38
type input "02:45"
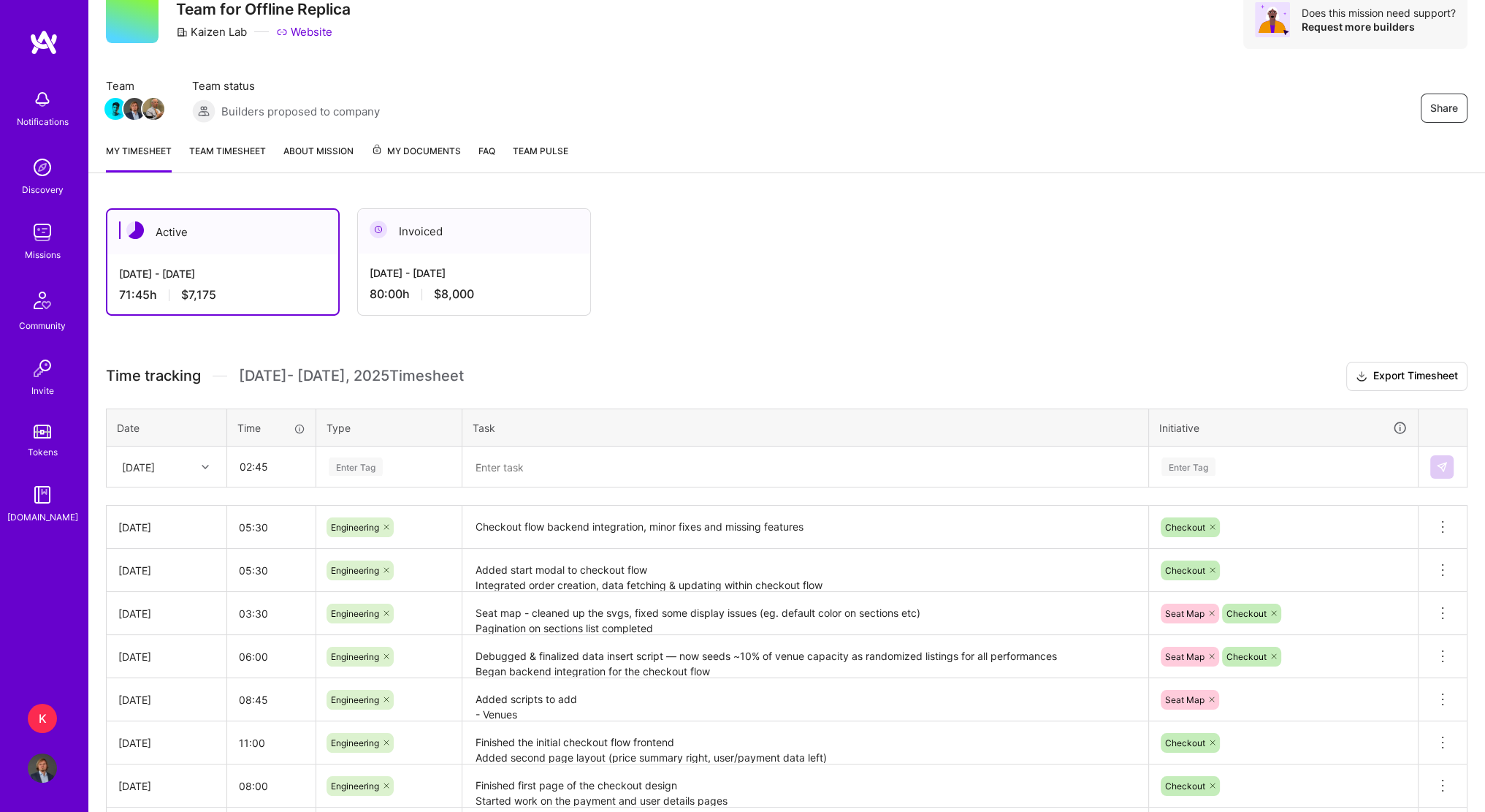
click at [351, 471] on div "Enter Tag" at bounding box center [355, 466] width 54 height 23
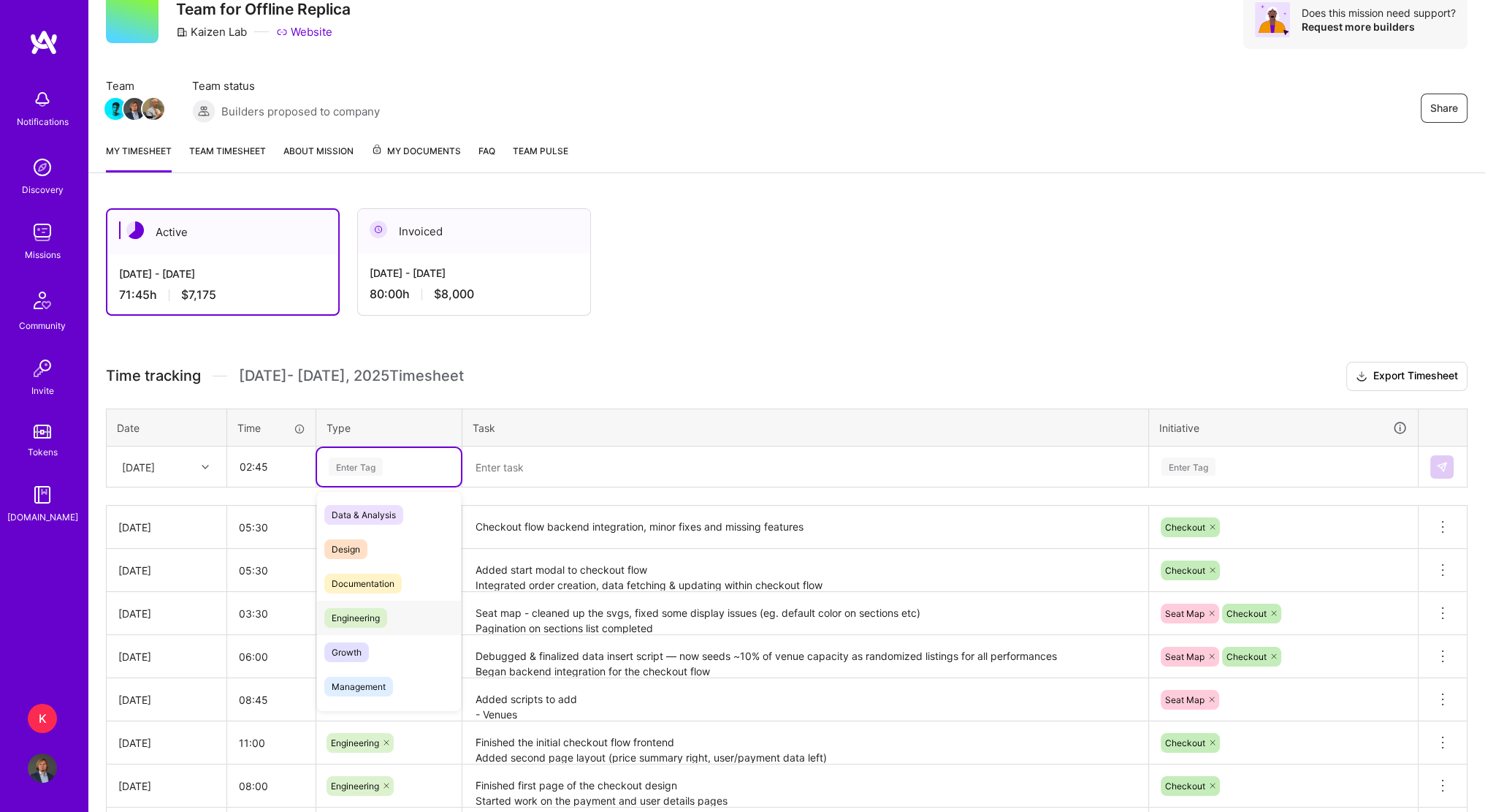
click at [364, 611] on span "Engineering" at bounding box center [356, 618] width 63 height 20
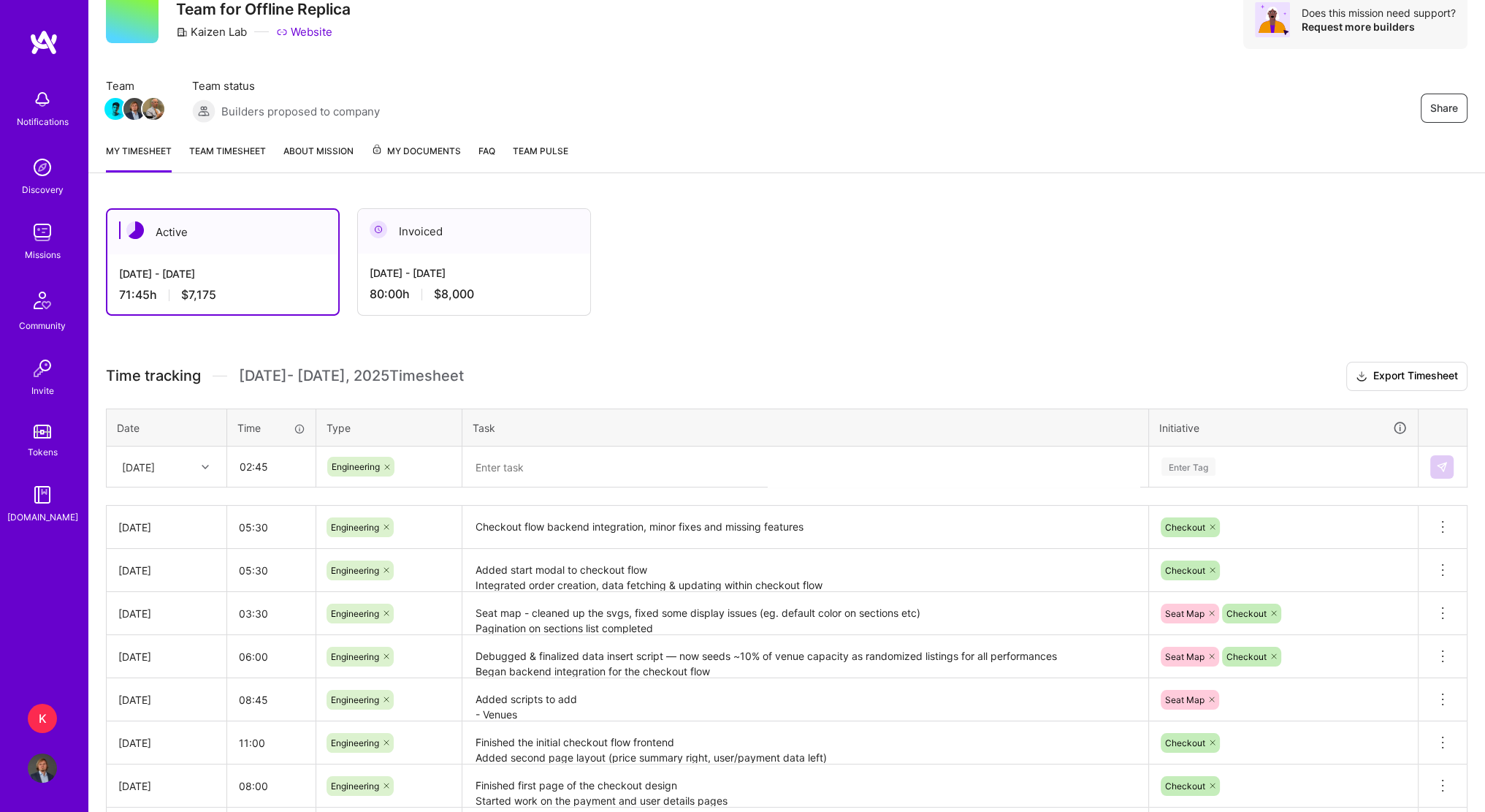
click at [705, 471] on textarea at bounding box center [805, 467] width 683 height 38
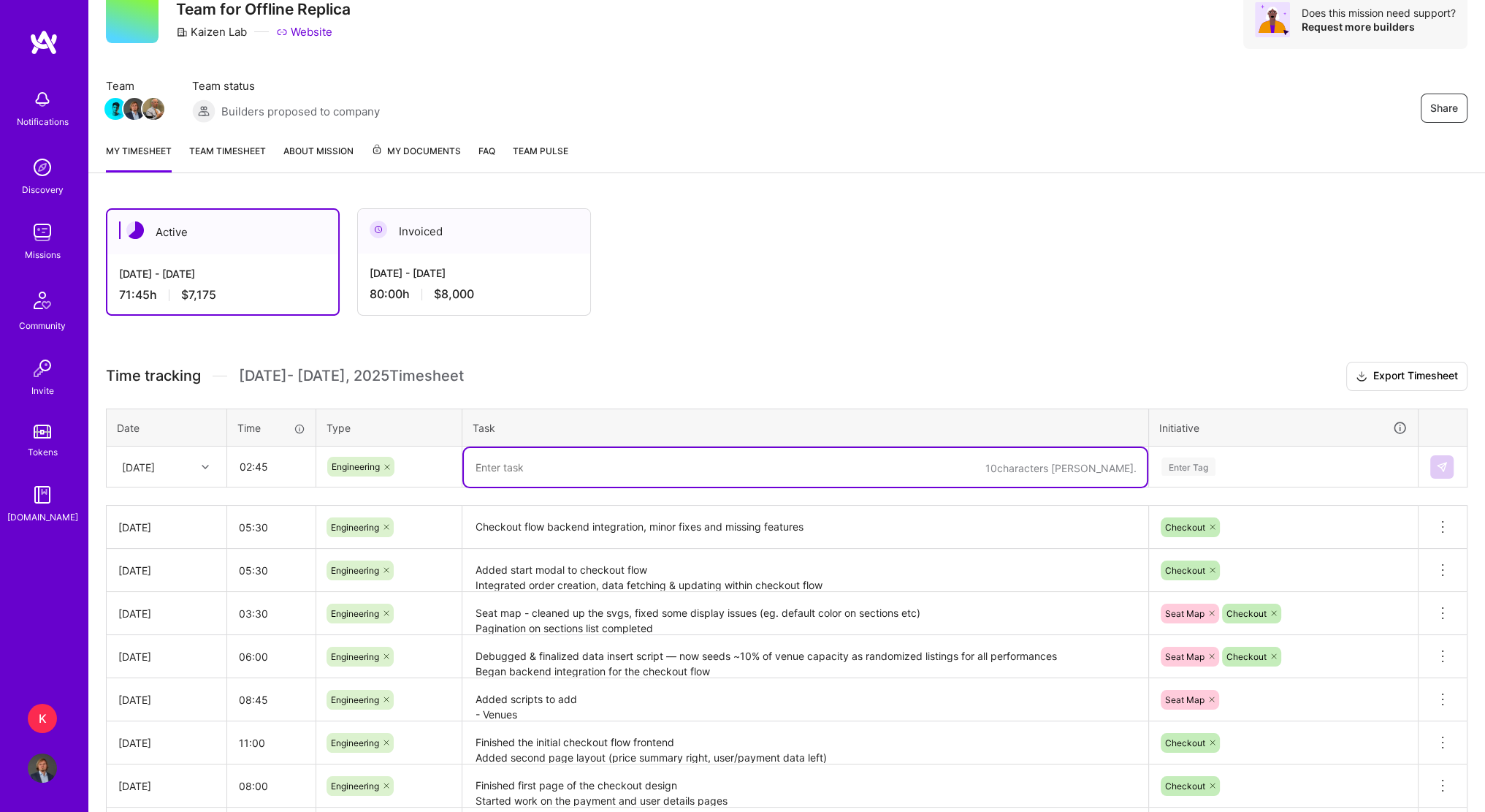
paste textarea "Removed section images. Added card data validation. Enhanced listings generatio…"
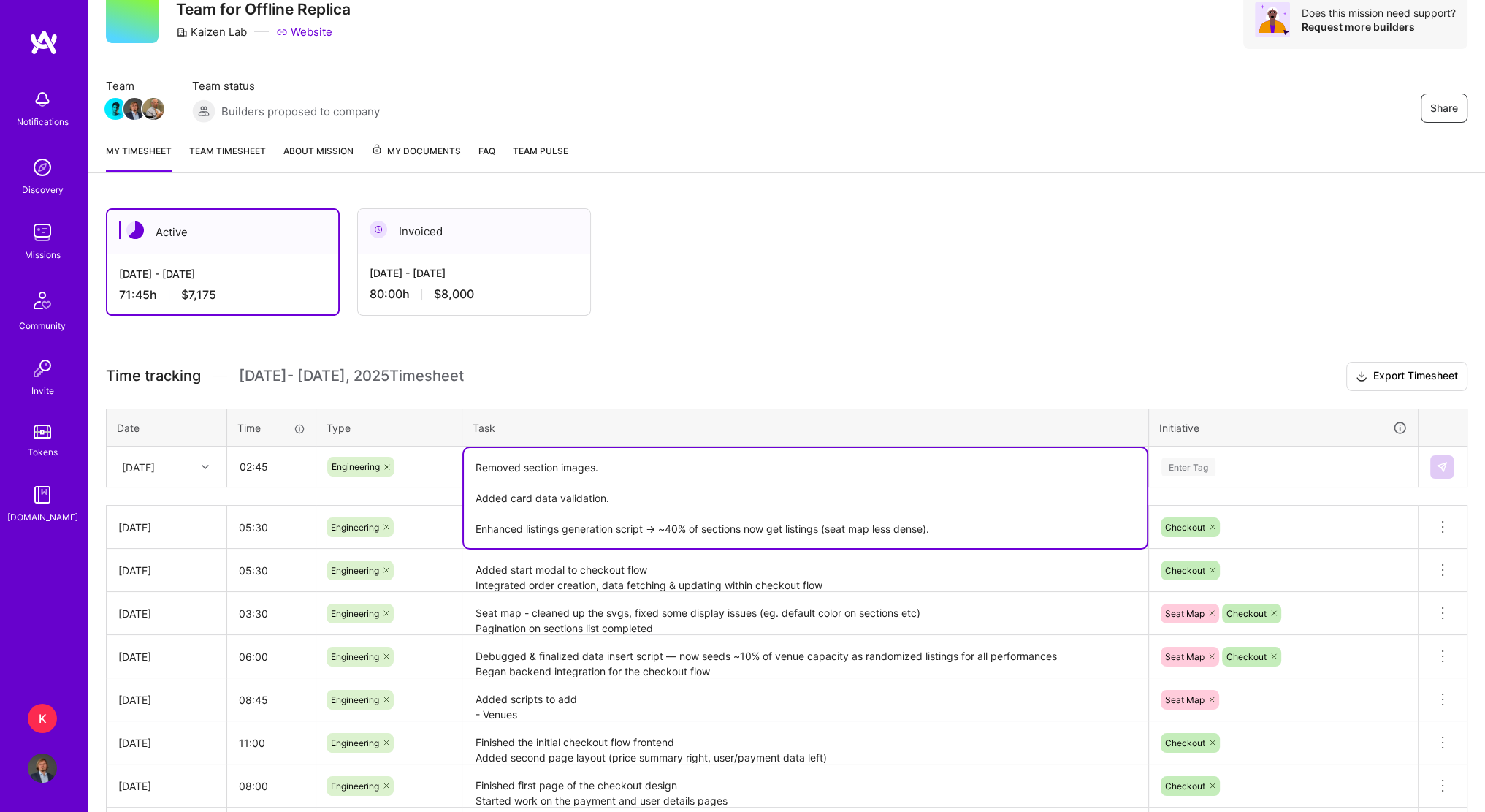
click at [616, 463] on textarea "Removed section images. Added card data validation. Enhanced listings generatio…" at bounding box center [805, 497] width 683 height 100
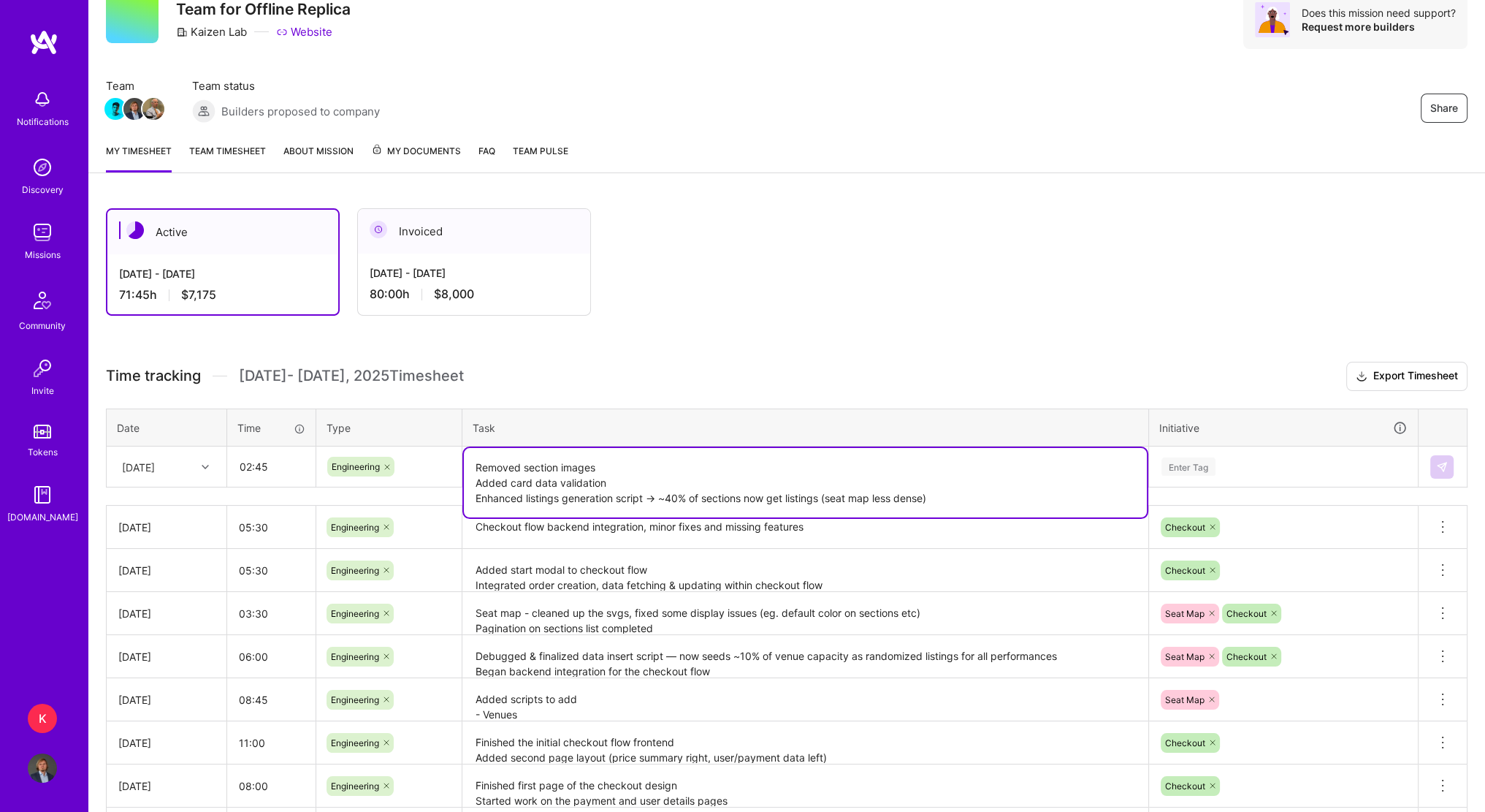
type textarea "Removed section images Added card data validation Enhanced listings generation …"
click at [1194, 468] on div "Enter Tag" at bounding box center [1188, 466] width 54 height 23
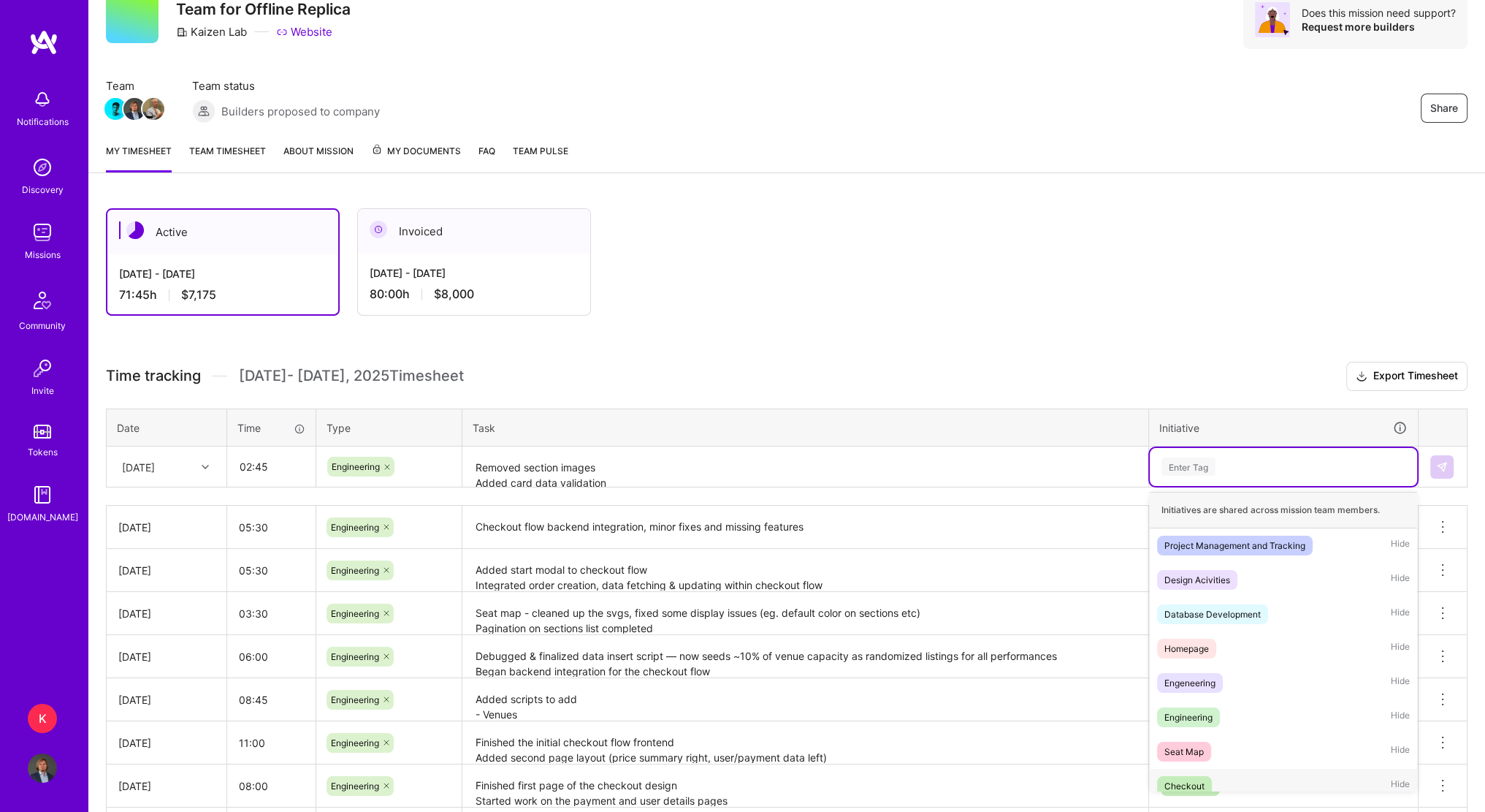
drag, startPoint x: 1218, startPoint y: 776, endPoint x: 1225, endPoint y: 768, distance: 10.6
click at [1219, 776] on div "Checkout Hide" at bounding box center [1283, 785] width 267 height 35
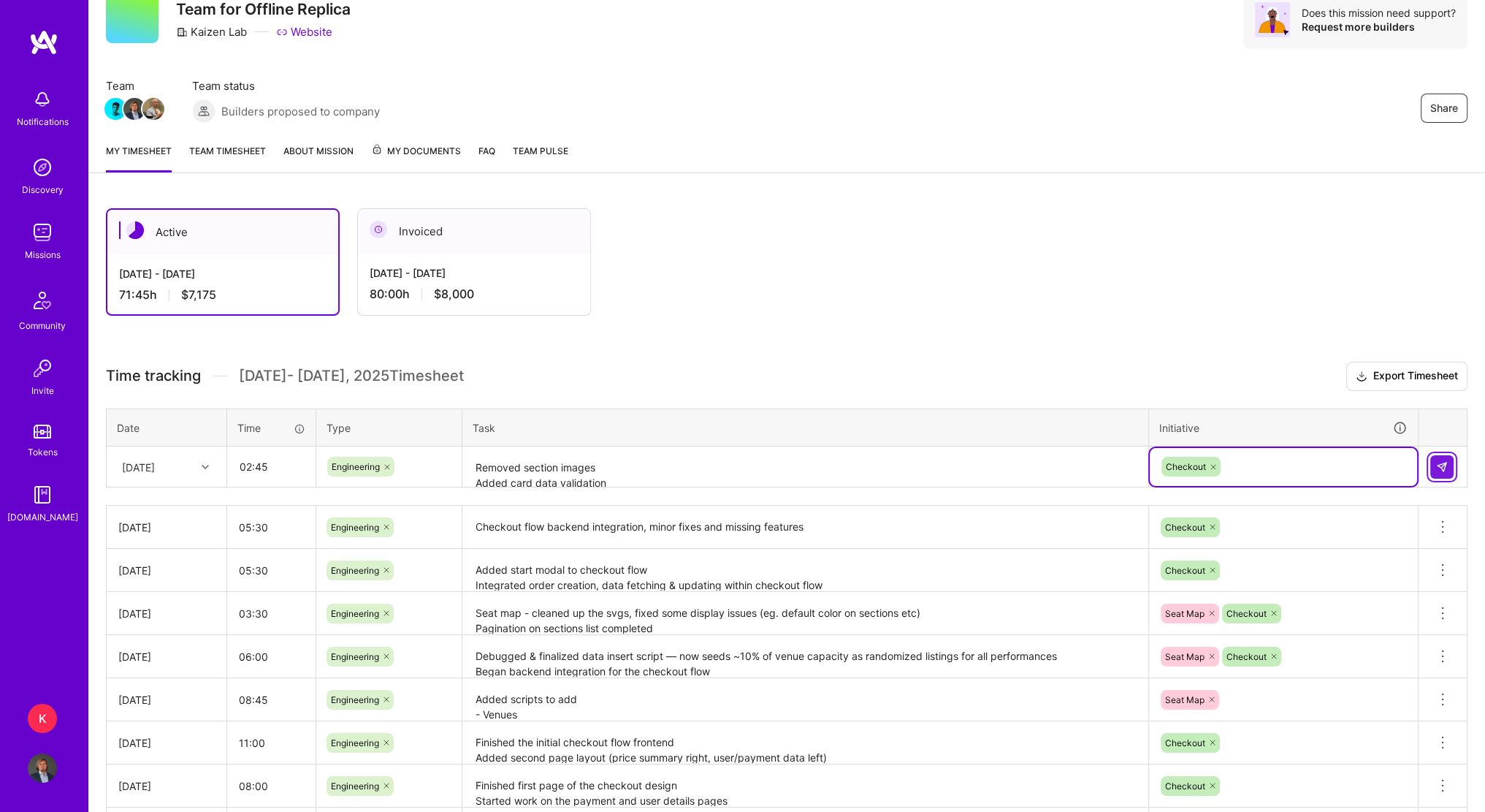
click at [1447, 468] on img at bounding box center [1443, 467] width 12 height 12
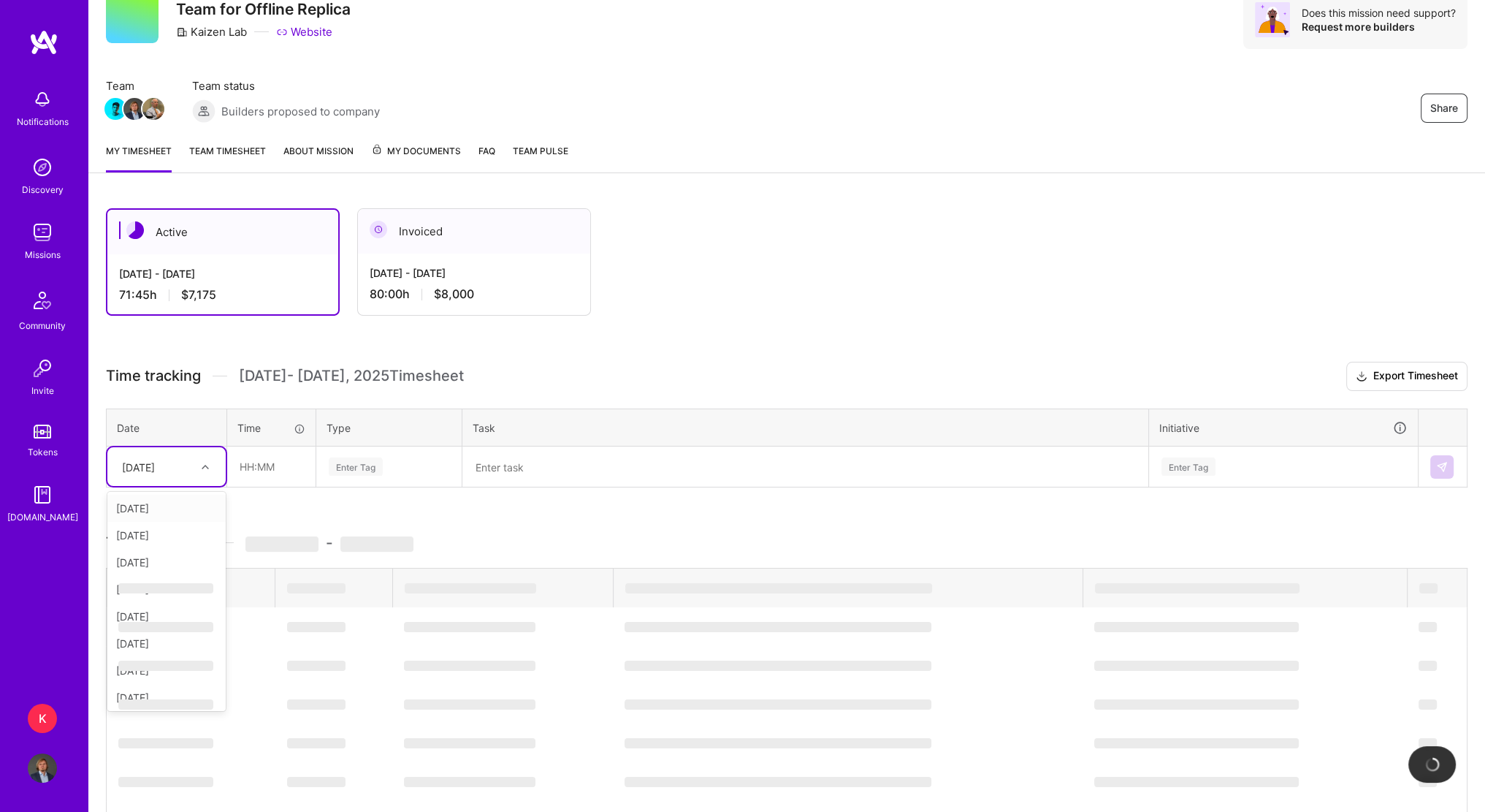
click at [186, 469] on div "[DATE]" at bounding box center [155, 467] width 81 height 24
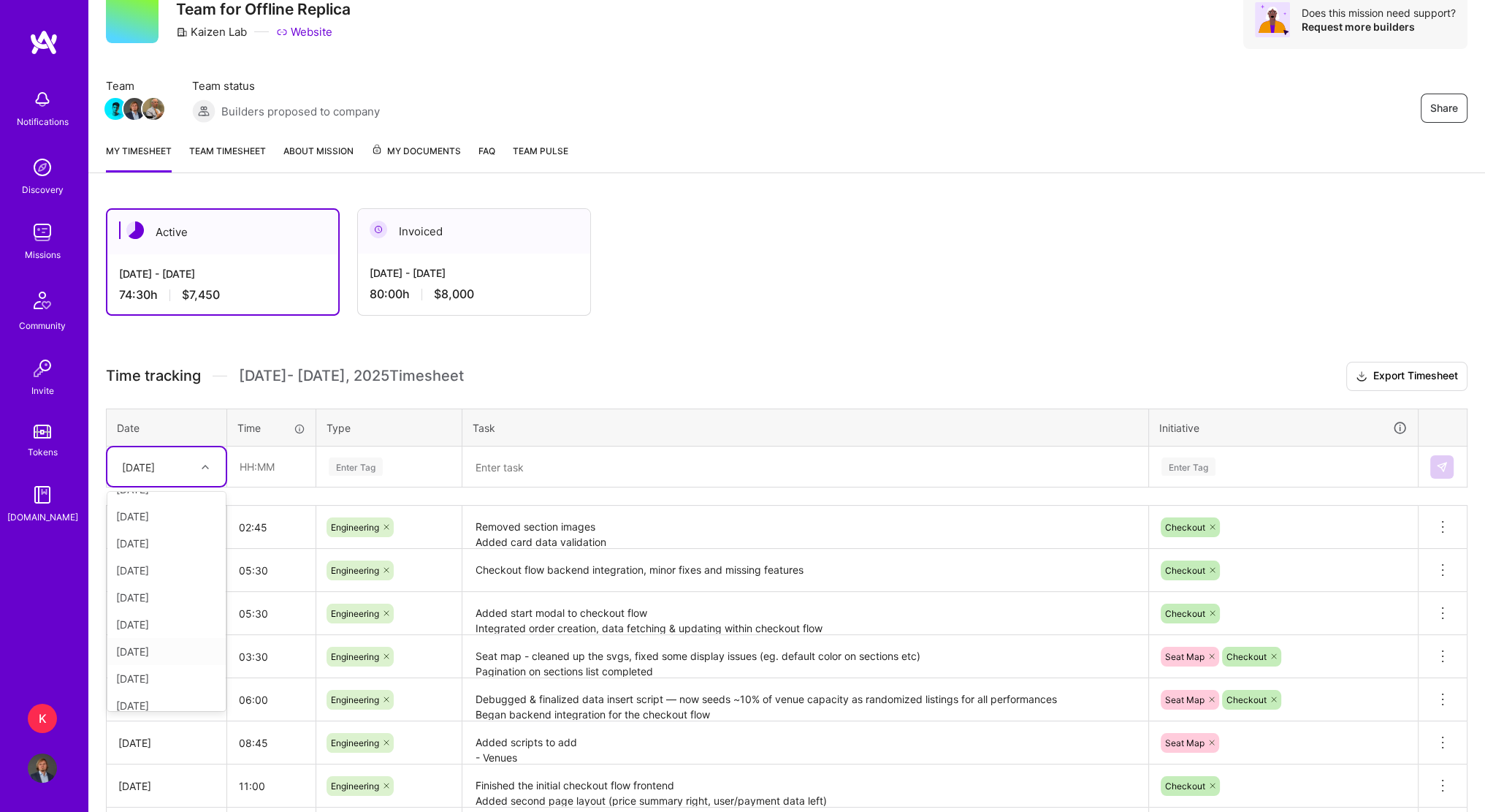
scroll to position [84, 0]
click at [159, 685] on div "[DATE]" at bounding box center [167, 694] width 118 height 27
click at [744, 297] on div "Active [DATE] - [DATE] 74:30 h $7,450 Invoiced [DATE] - [DATE] 80:00 h $8,000" at bounding box center [736, 261] width 1262 height 108
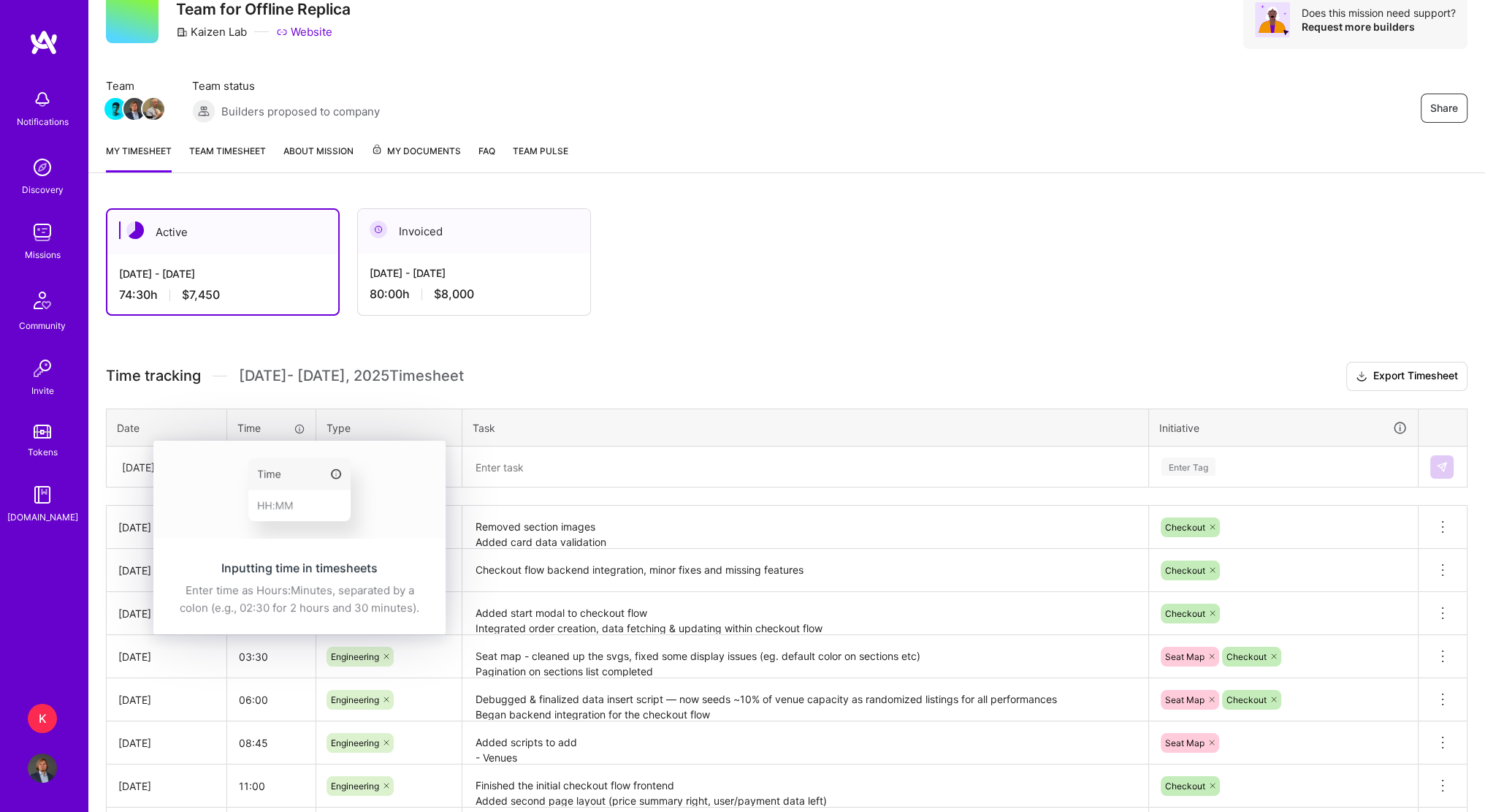
click at [273, 434] on th "Time" at bounding box center [271, 427] width 89 height 37
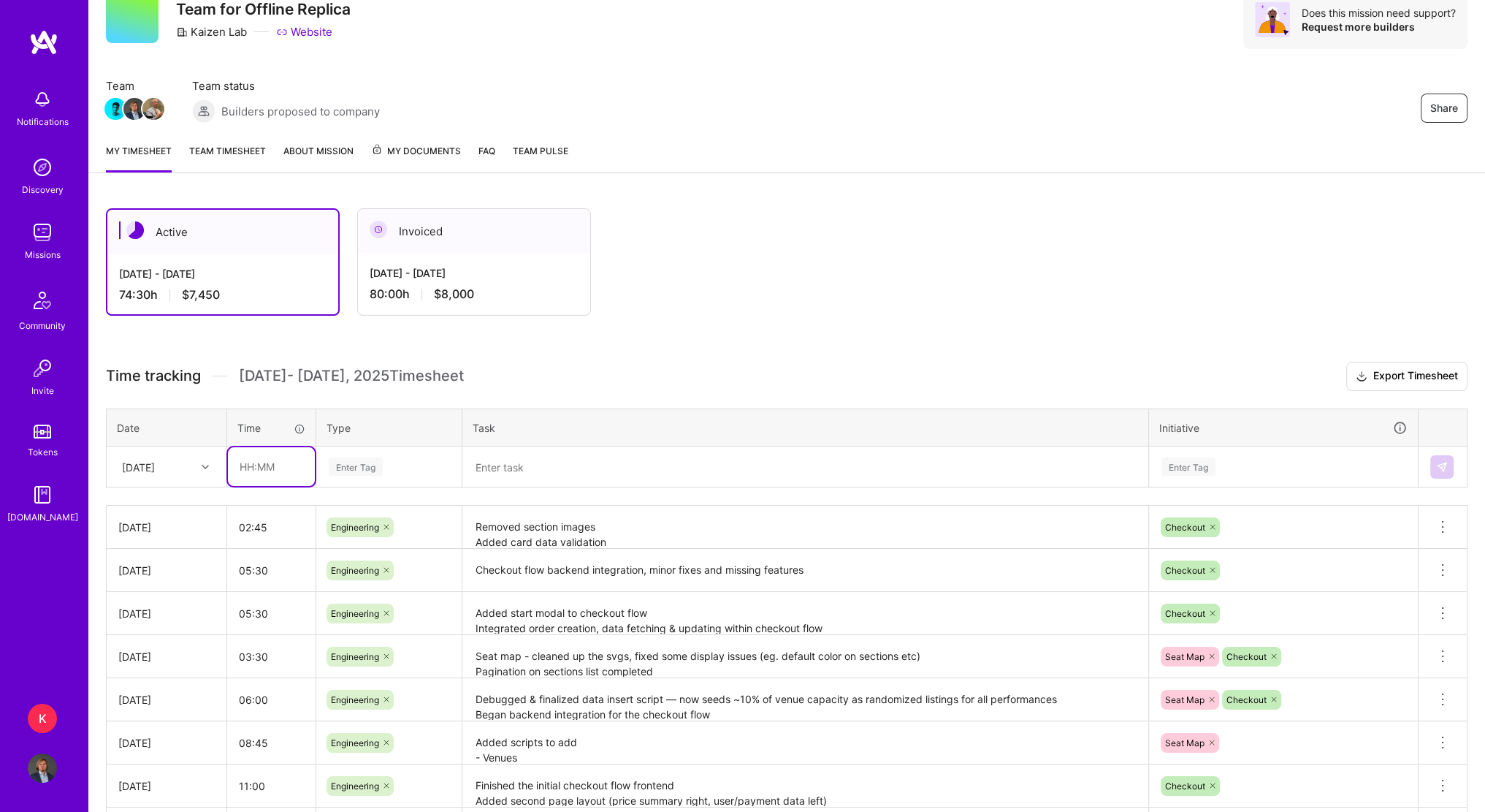
drag, startPoint x: 255, startPoint y: 463, endPoint x: 269, endPoint y: 457, distance: 15.2
click at [255, 463] on input "text" at bounding box center [271, 466] width 87 height 38
type input "06:45"
drag, startPoint x: 381, startPoint y: 442, endPoint x: 380, endPoint y: 459, distance: 17.0
click at [381, 445] on table "Date Time Type Task Initiative [DATE] 06:45 Enter Tag Enter Tag" at bounding box center [786, 448] width 1362 height 80
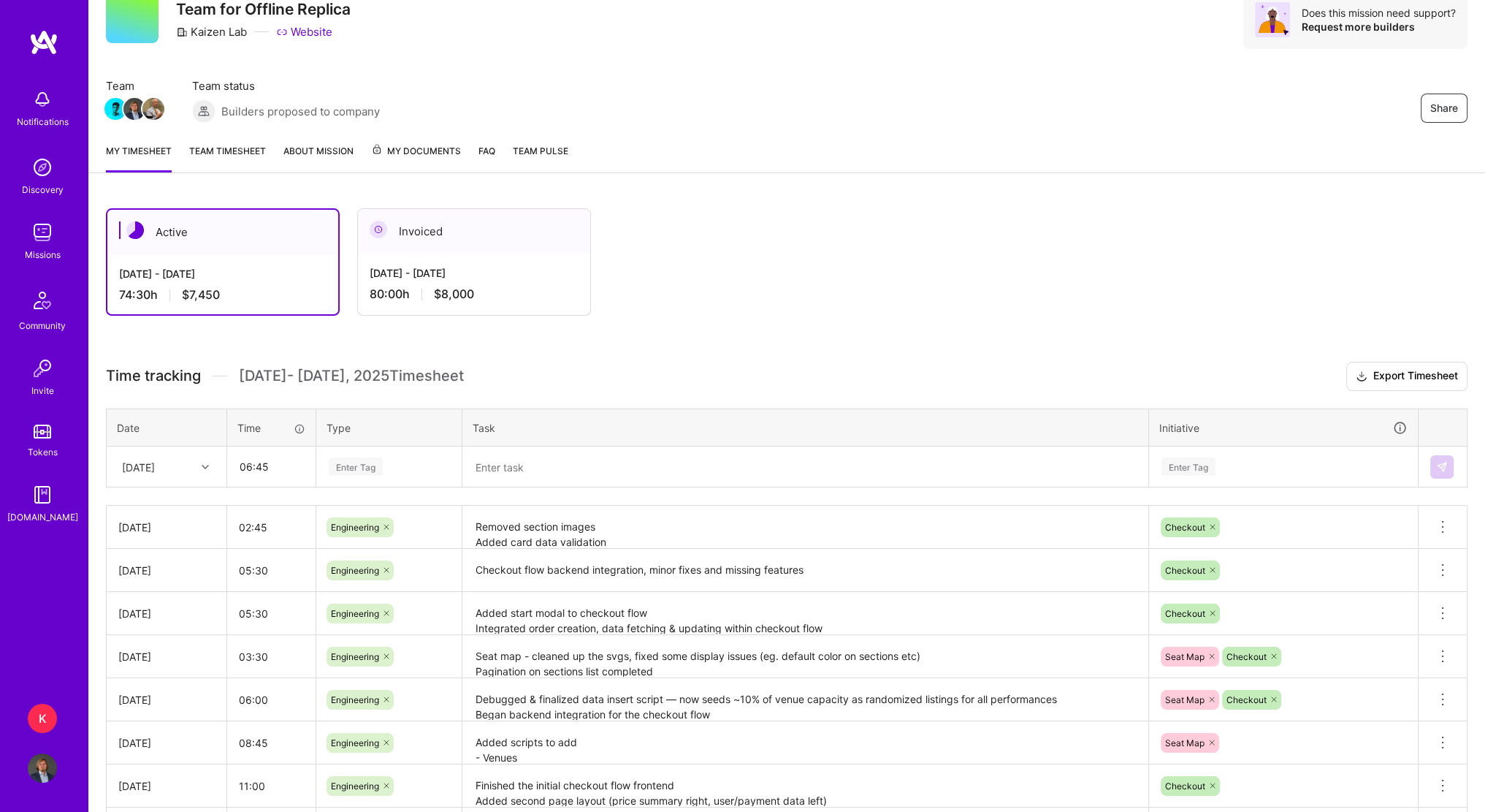
click at [379, 470] on div "Enter Tag" at bounding box center [355, 466] width 54 height 23
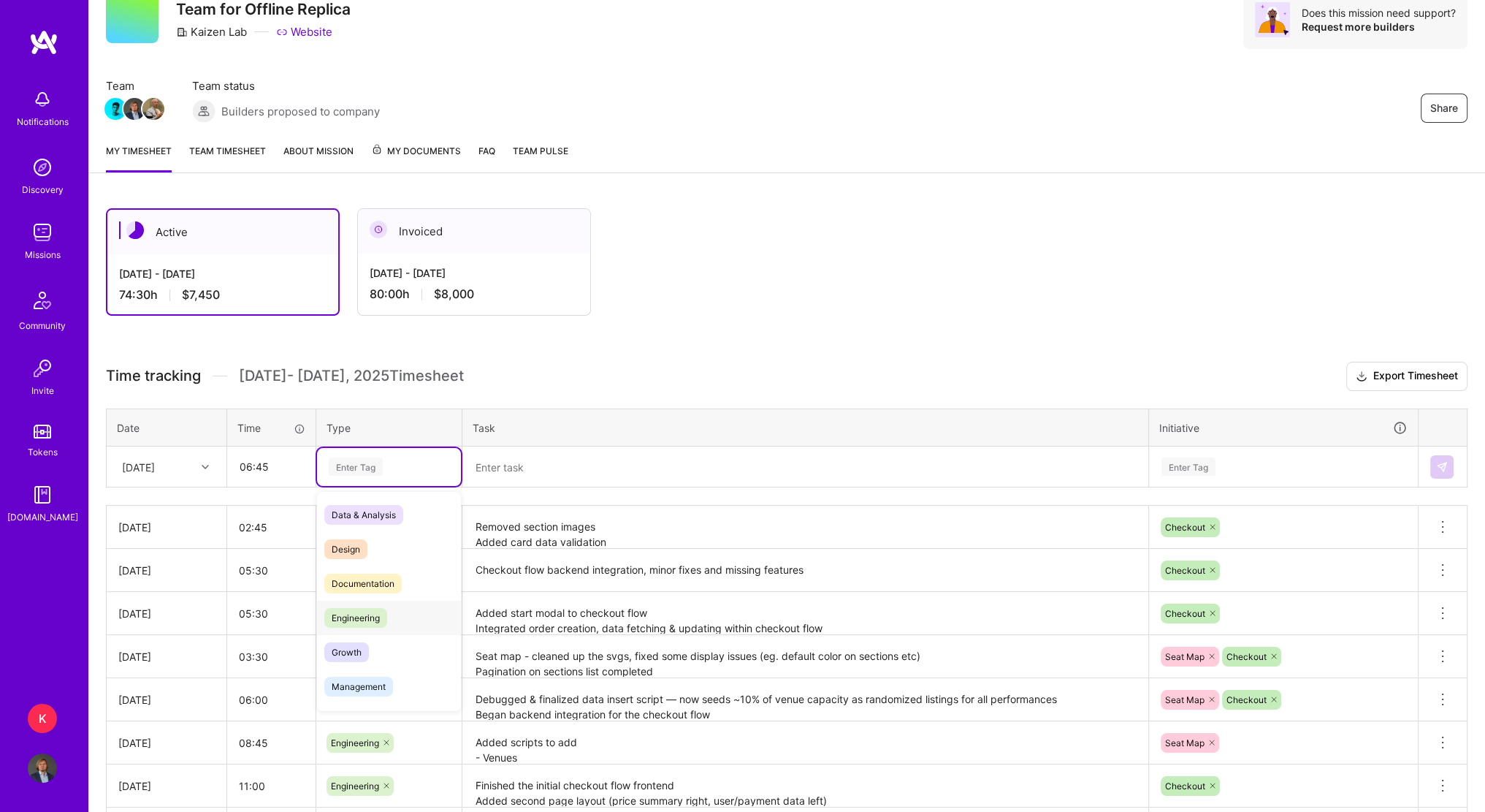
click at [394, 605] on div "Engineering" at bounding box center [389, 618] width 144 height 35
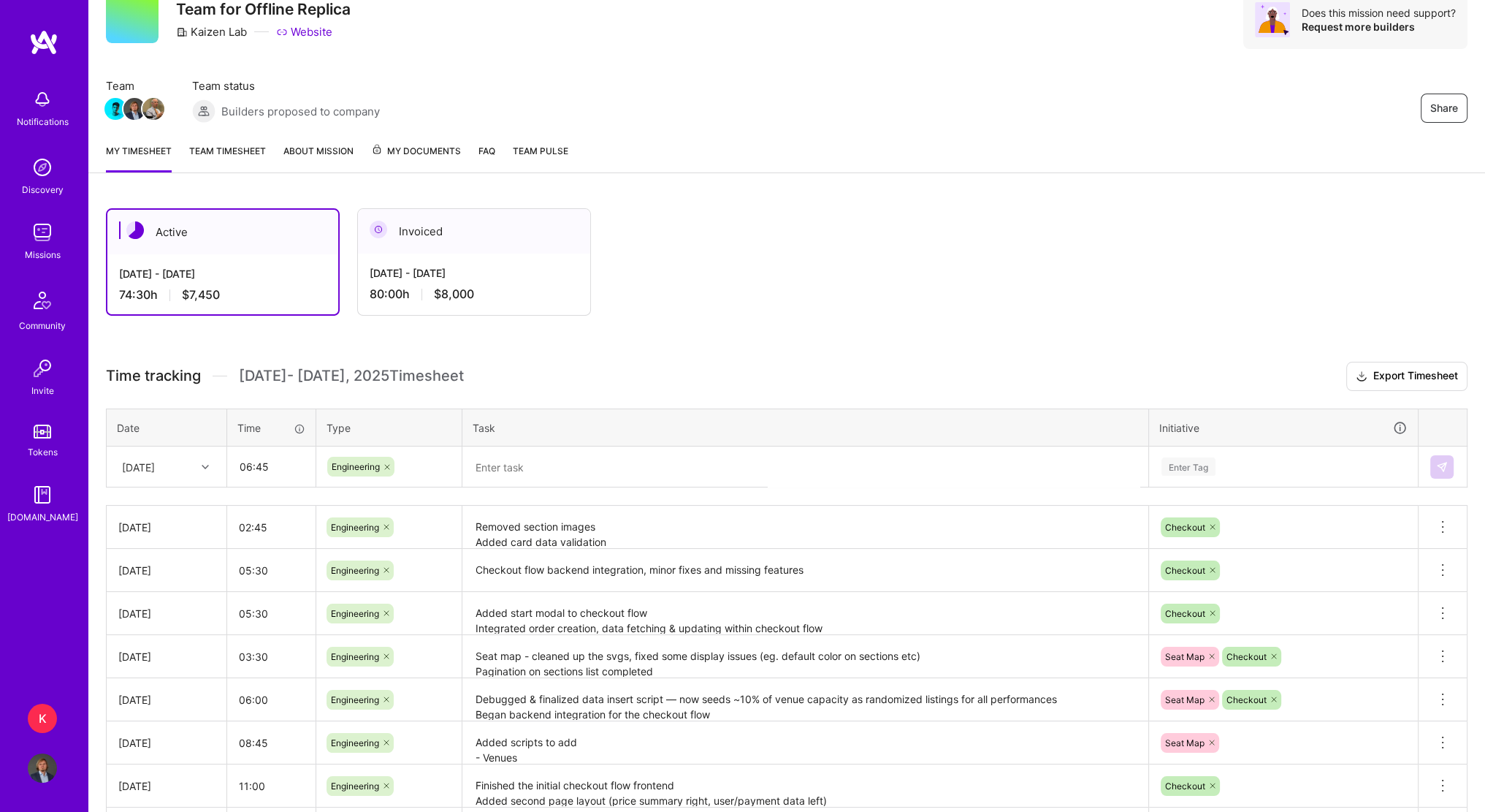
click at [597, 456] on textarea at bounding box center [805, 467] width 683 height 38
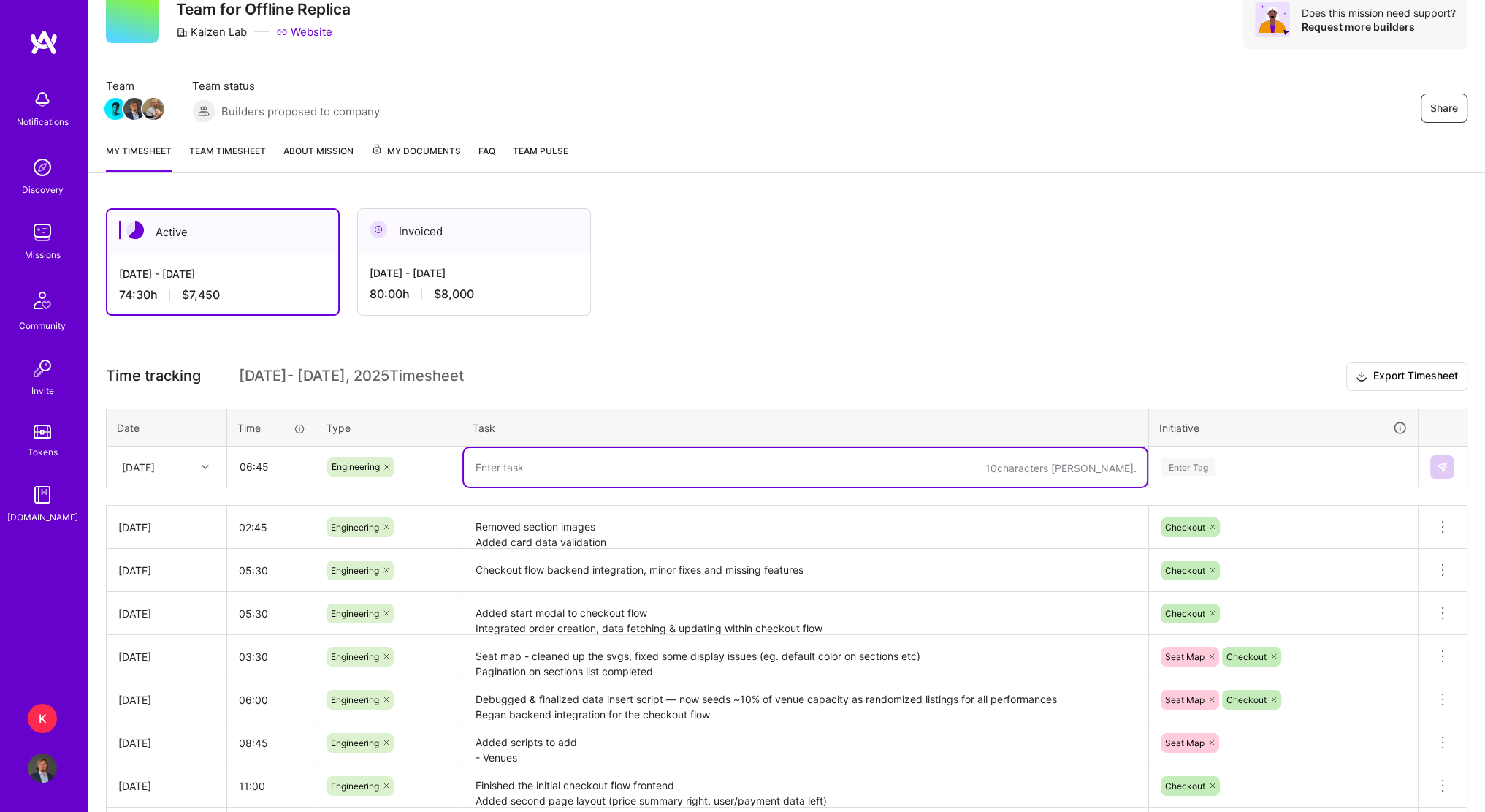
paste textarea "Implemented payment/credit card details persistence + fetching saved cards. Fix…"
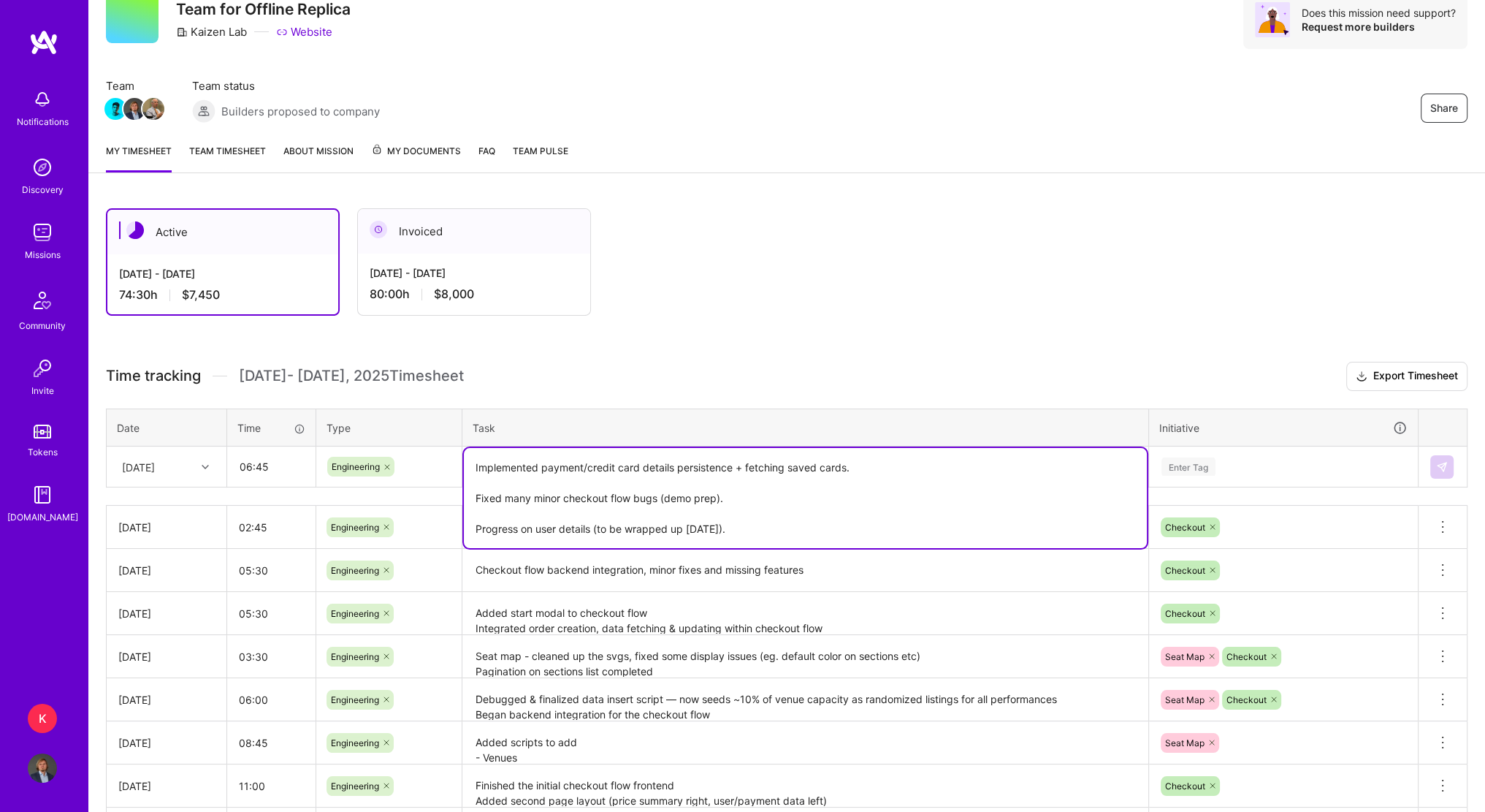
click at [932, 463] on textarea "Implemented payment/credit card details persistence + fetching saved cards. Fix…" at bounding box center [805, 497] width 683 height 100
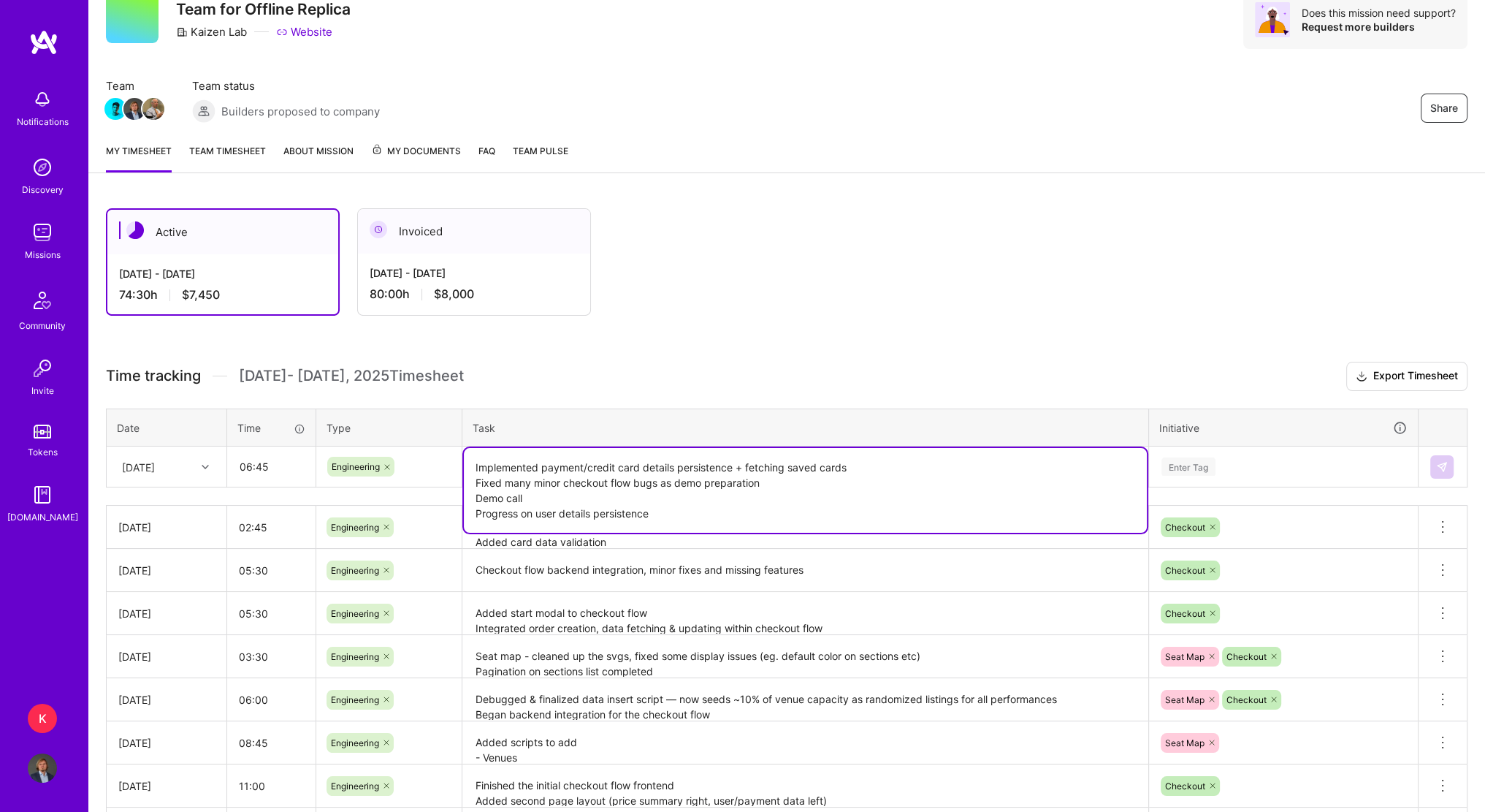
type textarea "Implemented payment/credit card details persistence + fetching saved cards Fixe…"
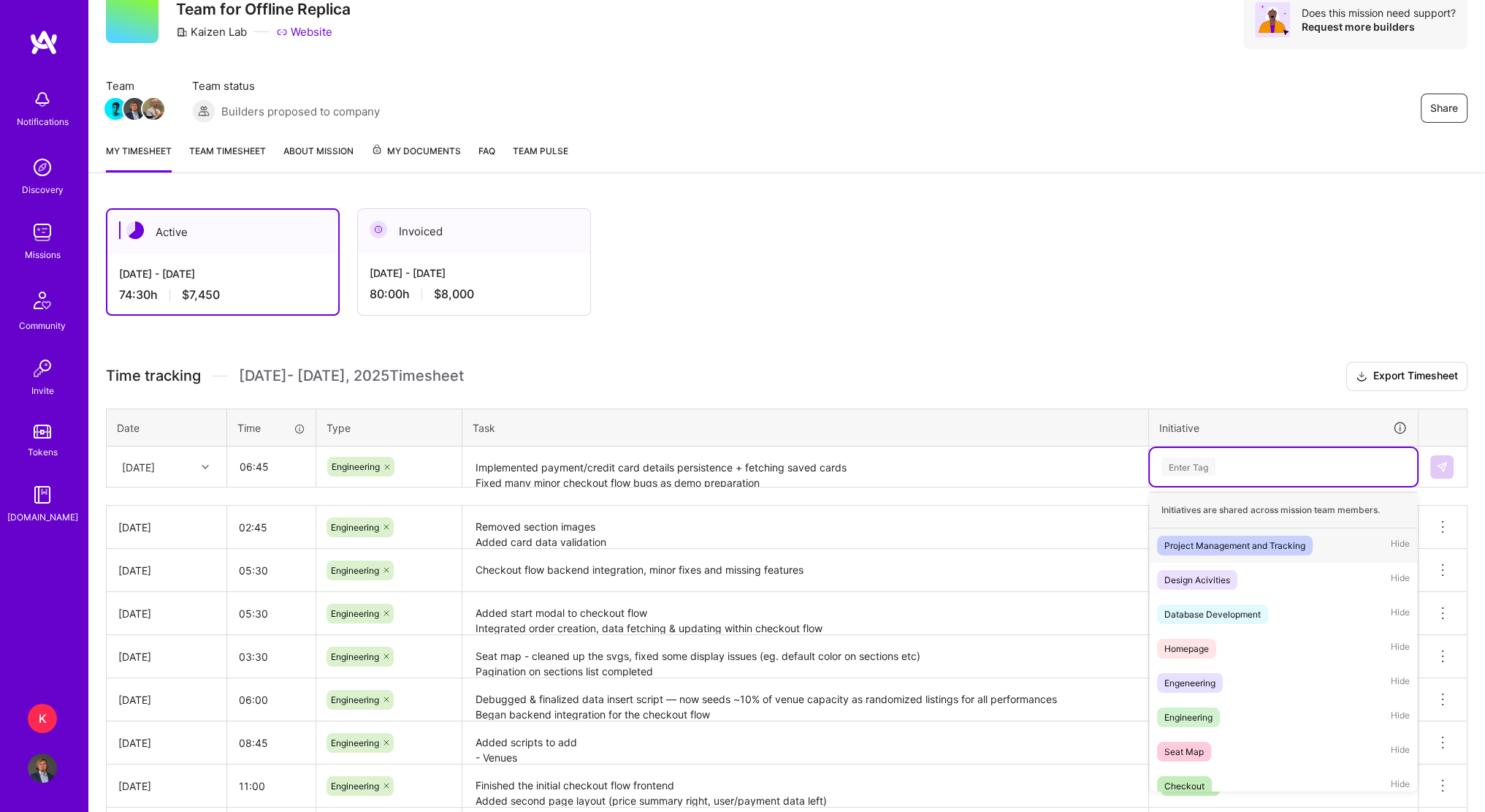
click at [1206, 461] on div "Enter Tag" at bounding box center [1188, 466] width 54 height 23
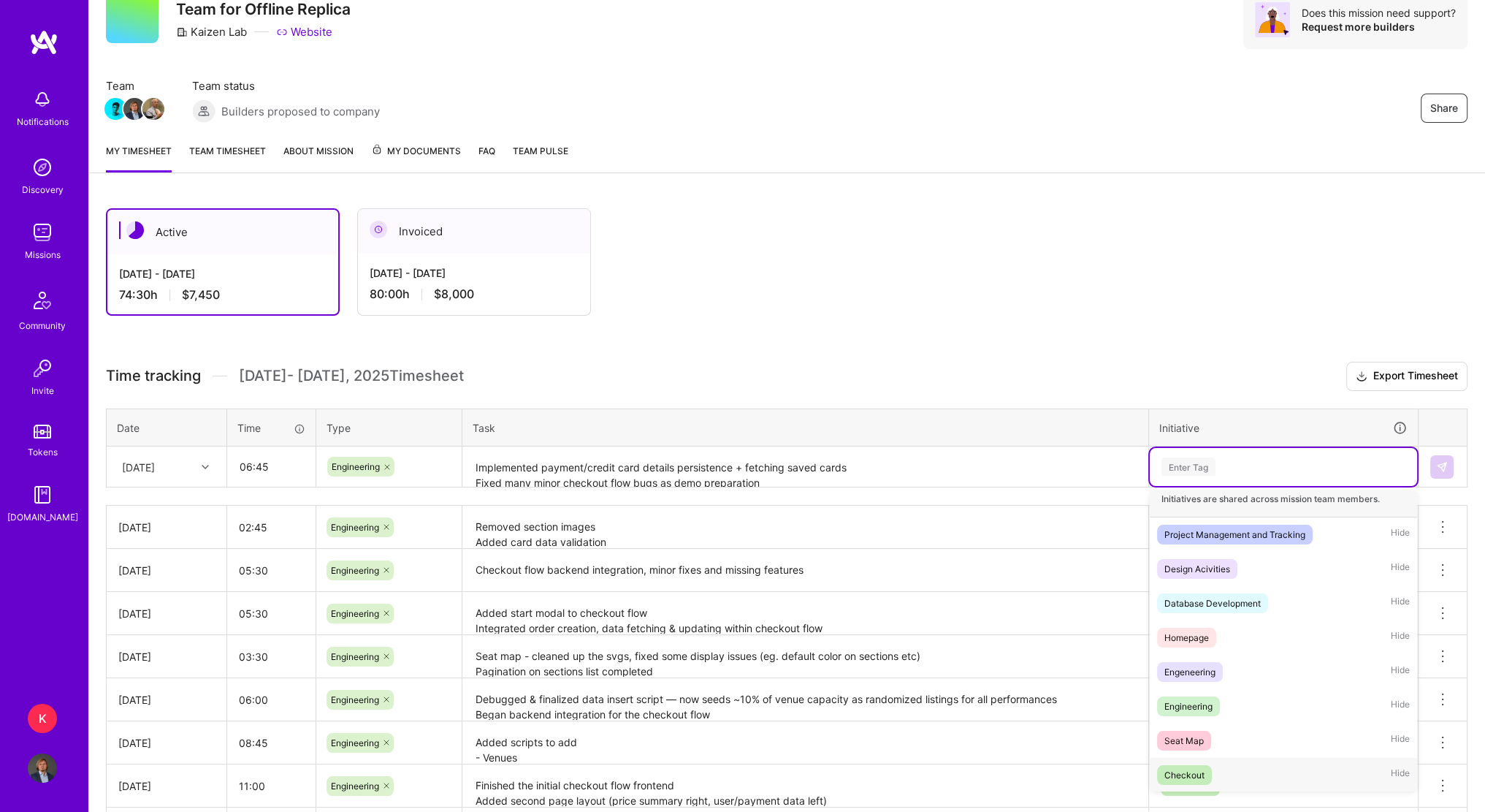
click at [1232, 771] on div "Checkout Hide" at bounding box center [1283, 775] width 267 height 35
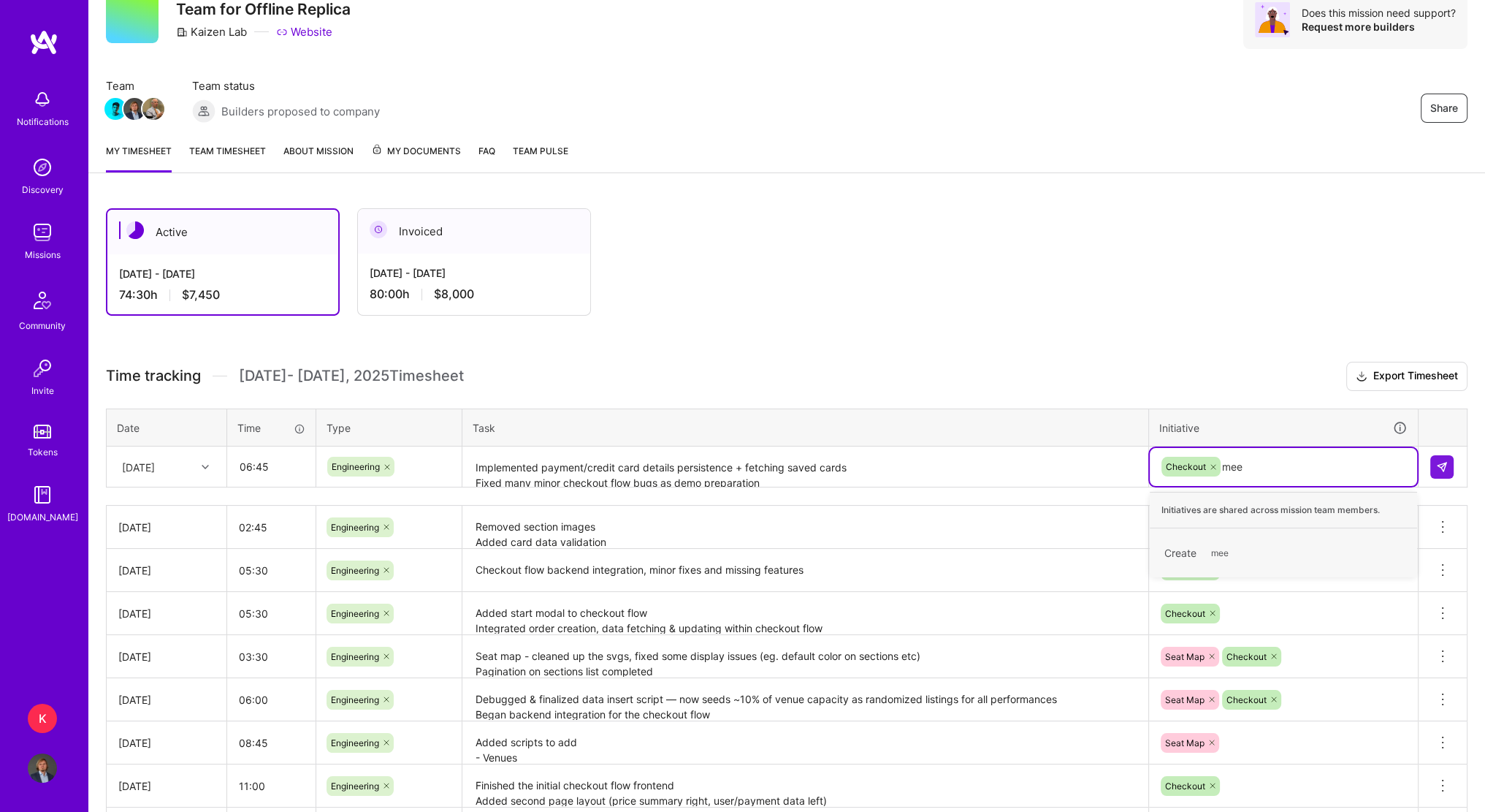
type input "me"
click at [1271, 546] on div "Project Management and Tracking" at bounding box center [1234, 546] width 141 height 16
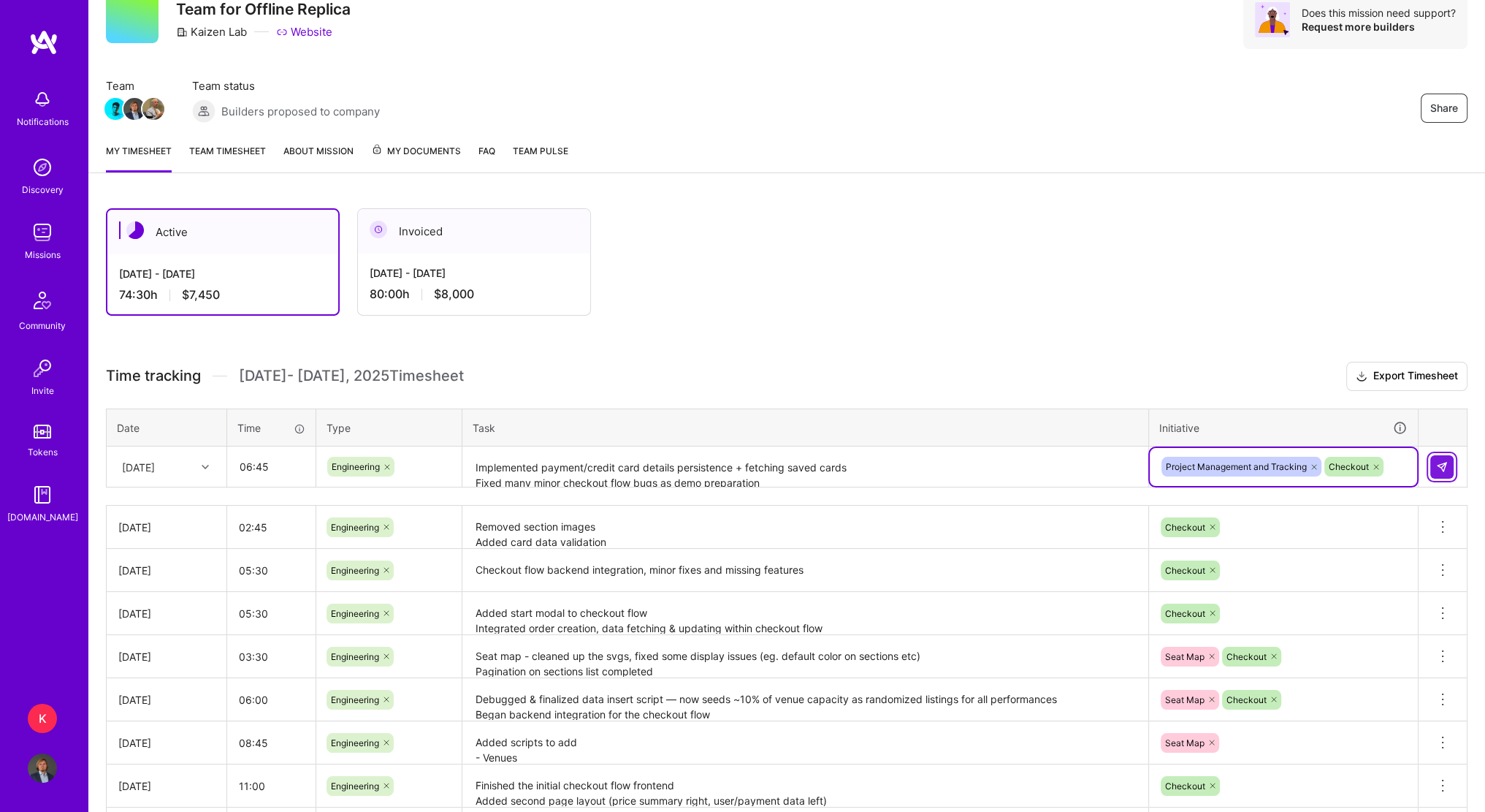
click at [1438, 466] on img at bounding box center [1443, 467] width 12 height 12
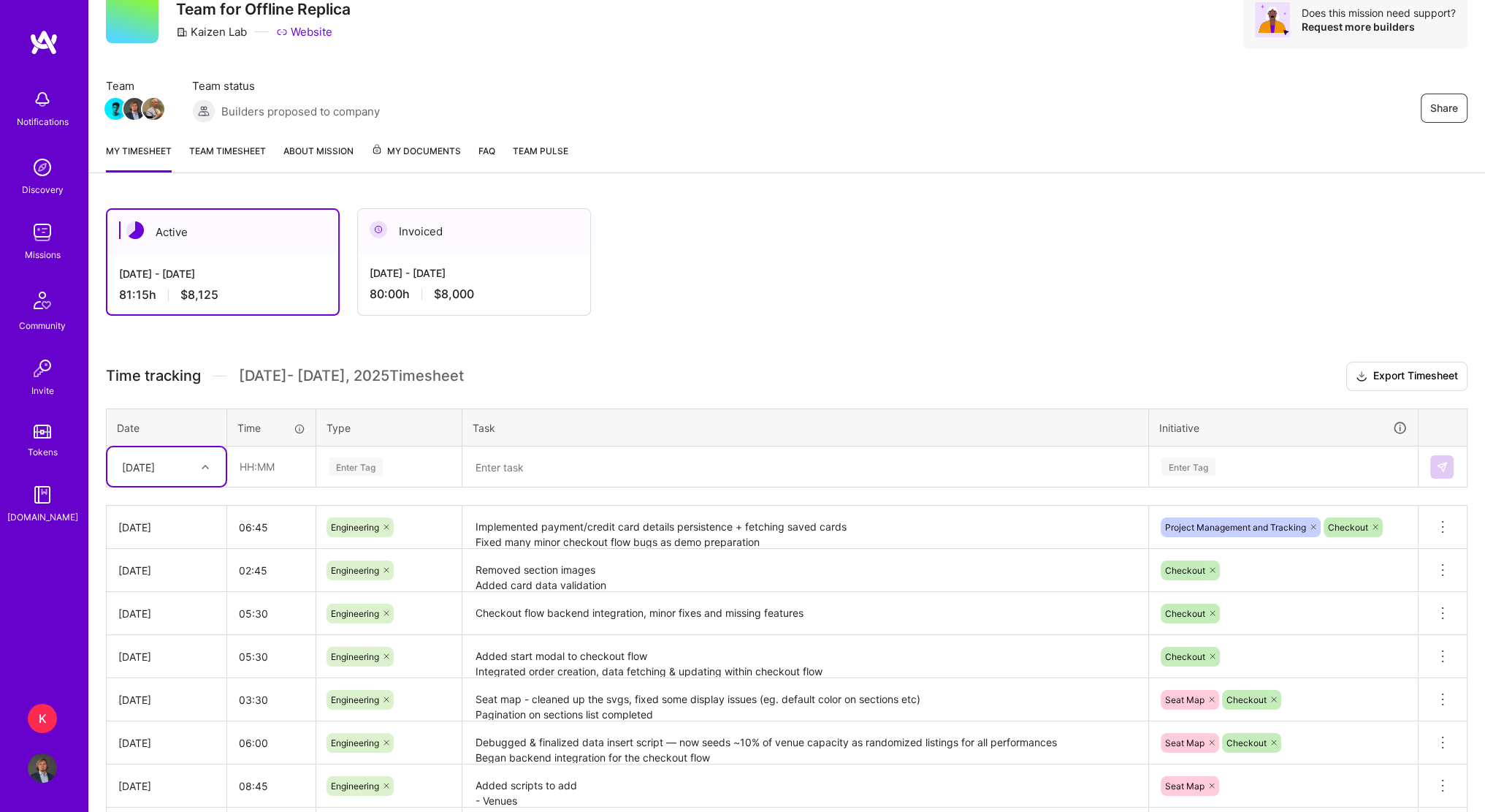
click at [969, 323] on div "Active [DATE] - [DATE] 81:15 h $8,125 Invoiced [DATE] - [DATE] 80:00 h $8,000 T…" at bounding box center [787, 662] width 1397 height 943
